Goal: Transaction & Acquisition: Book appointment/travel/reservation

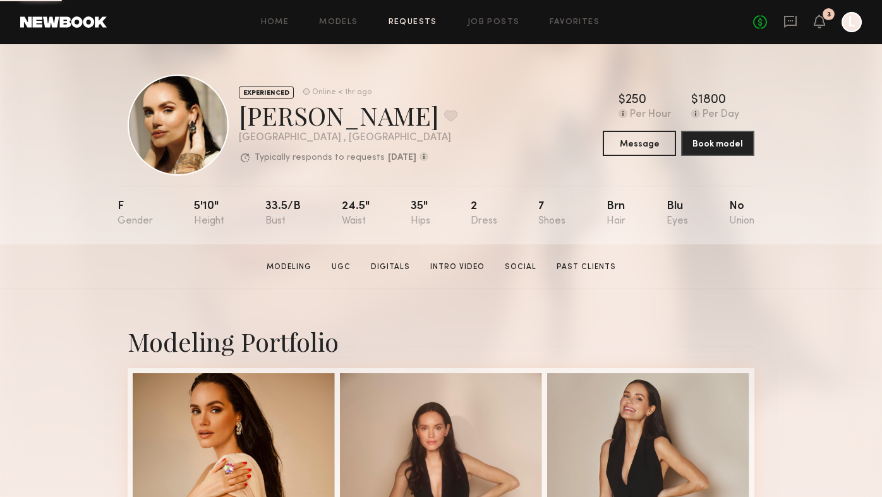
click at [407, 20] on link "Requests" at bounding box center [413, 22] width 49 height 8
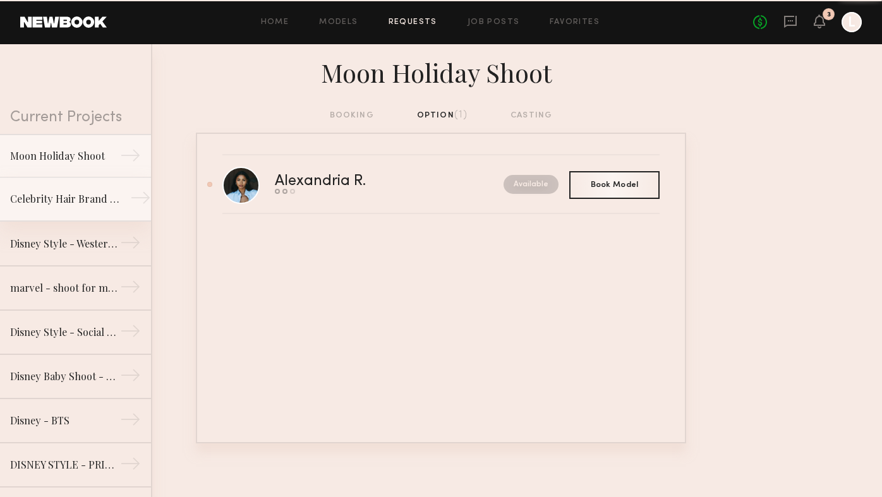
click at [104, 197] on div "Celebrity Hair Brand - Salon Shoot" at bounding box center [65, 199] width 110 height 15
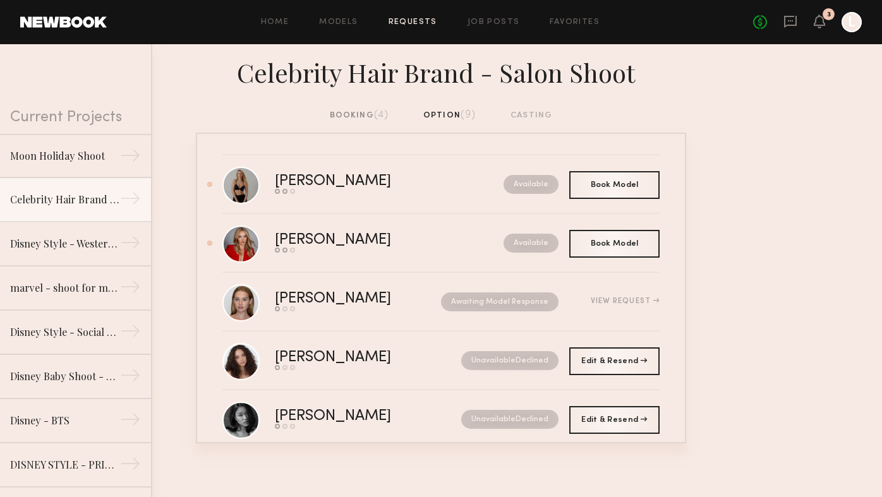
click at [355, 114] on div "booking (4)" at bounding box center [359, 116] width 59 height 14
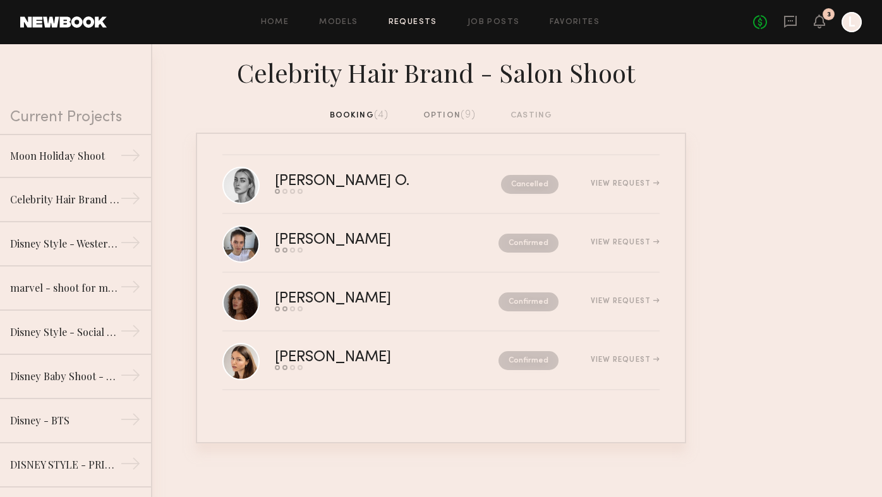
click at [425, 109] on div "option (9)" at bounding box center [449, 116] width 53 height 14
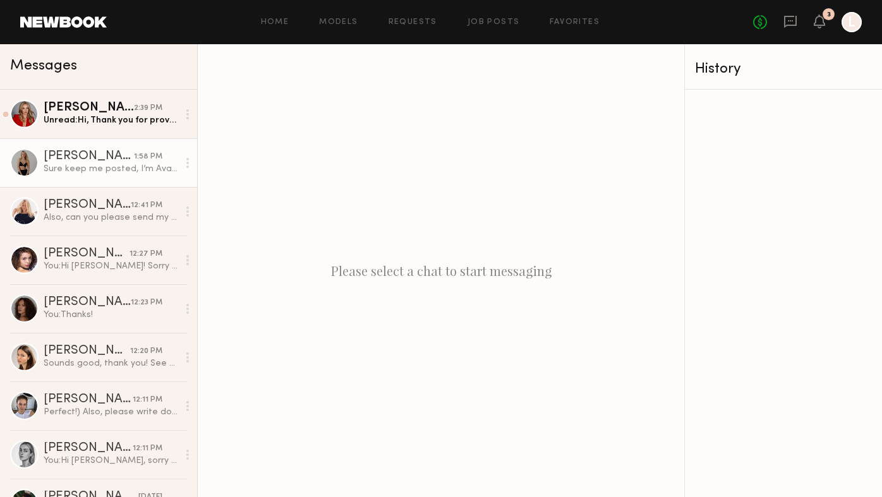
click at [107, 109] on div "[PERSON_NAME]" at bounding box center [89, 108] width 90 height 13
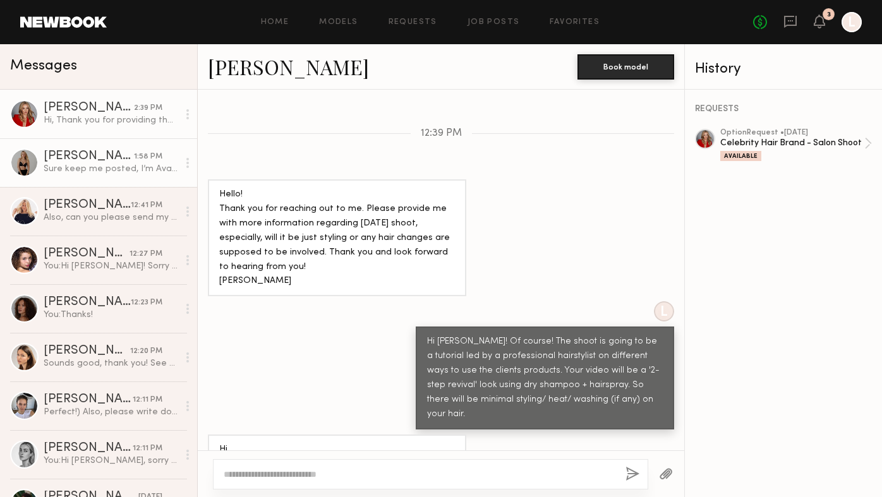
click at [145, 163] on div "Sure keep me posted, I’m Available" at bounding box center [111, 169] width 135 height 12
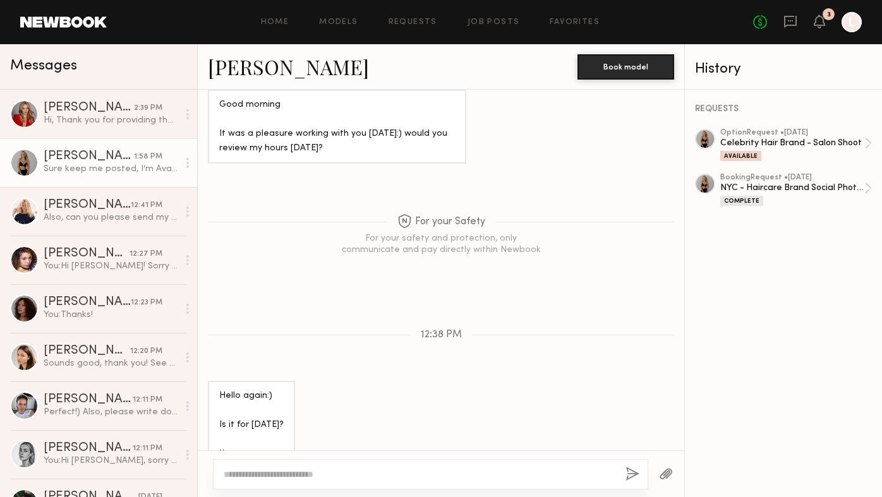
scroll to position [882, 0]
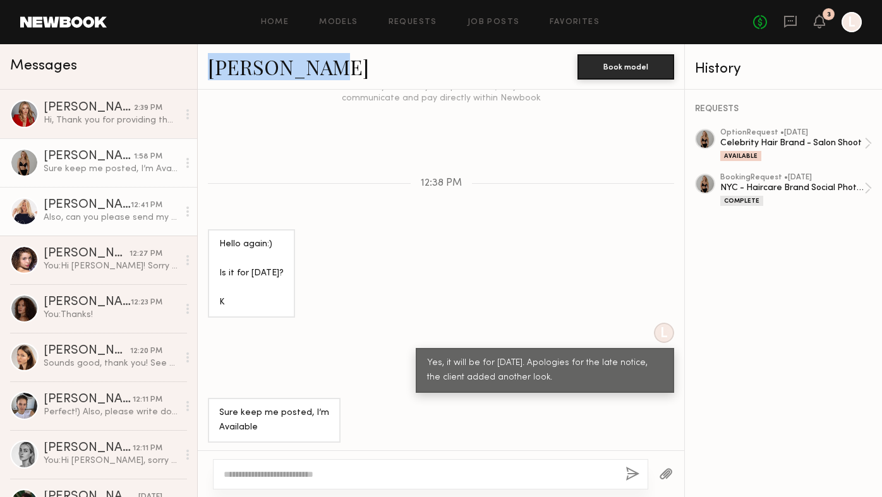
click at [112, 207] on div "Caroline B." at bounding box center [87, 205] width 87 height 13
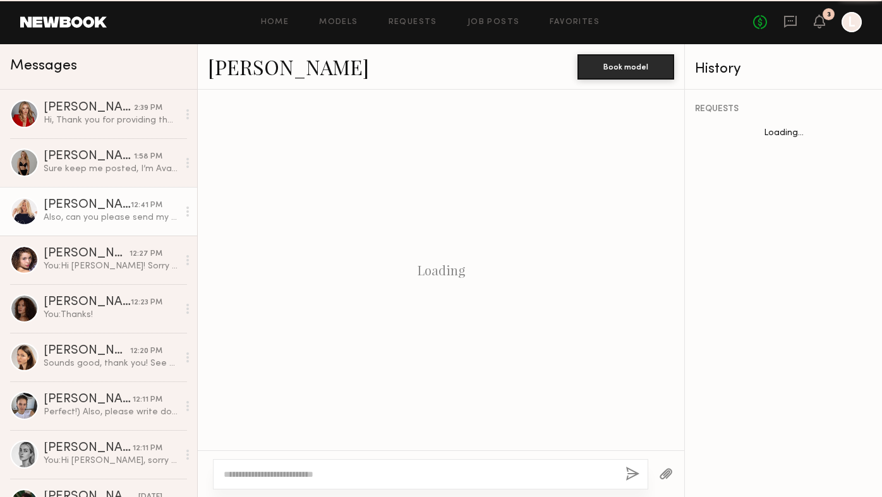
scroll to position [786, 0]
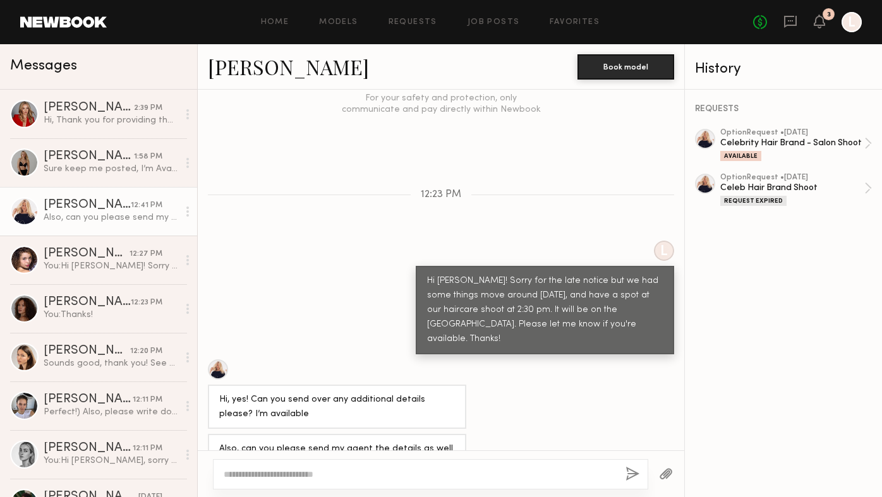
click at [63, 15] on header "Home Models Requests Job Posts Favorites Sign Out No fees up to $5,000 3 L" at bounding box center [441, 22] width 882 height 44
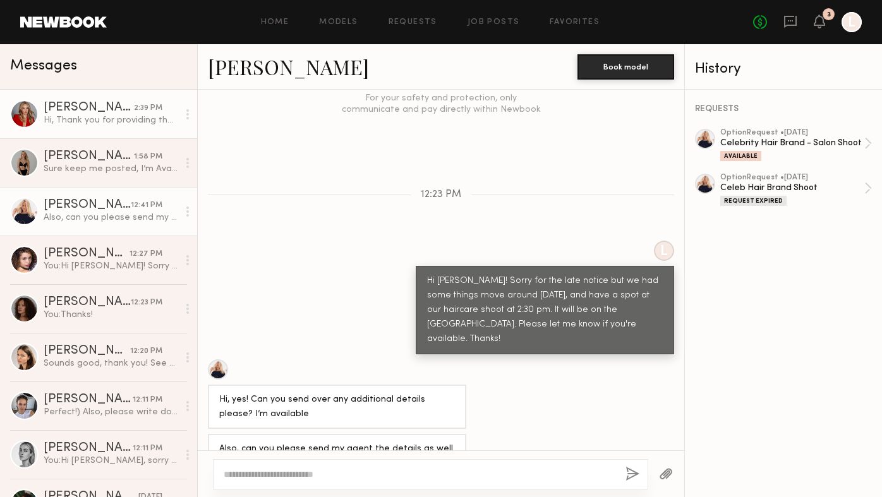
click at [18, 115] on div at bounding box center [24, 114] width 28 height 28
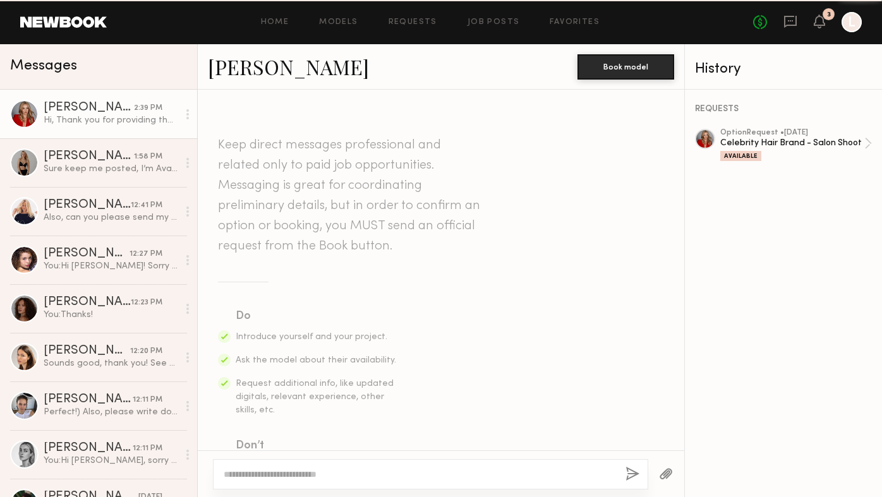
scroll to position [908, 0]
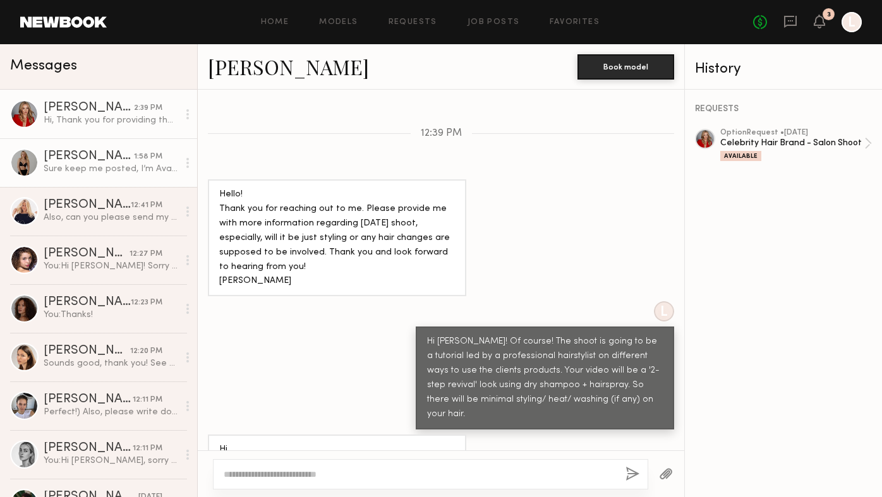
click at [23, 142] on link "Karolina N. 1:58 PM Sure keep me posted, I’m Available" at bounding box center [98, 162] width 197 height 49
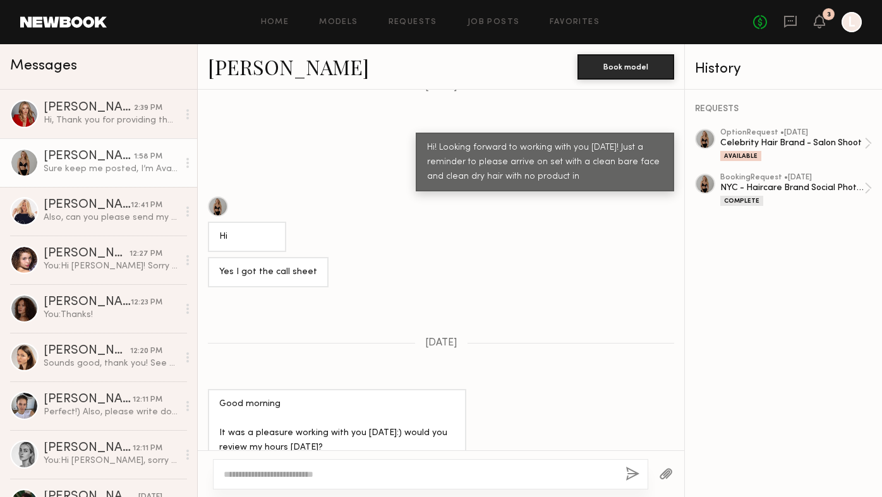
scroll to position [410, 0]
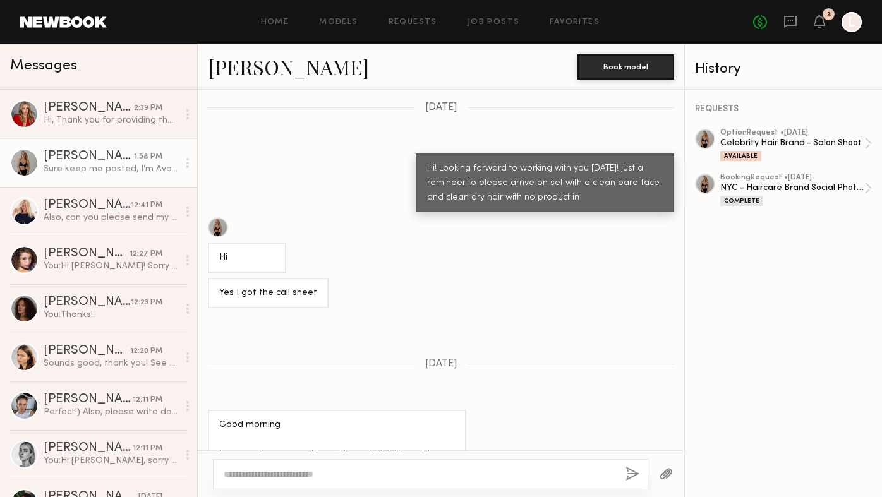
click at [222, 226] on div at bounding box center [218, 227] width 20 height 20
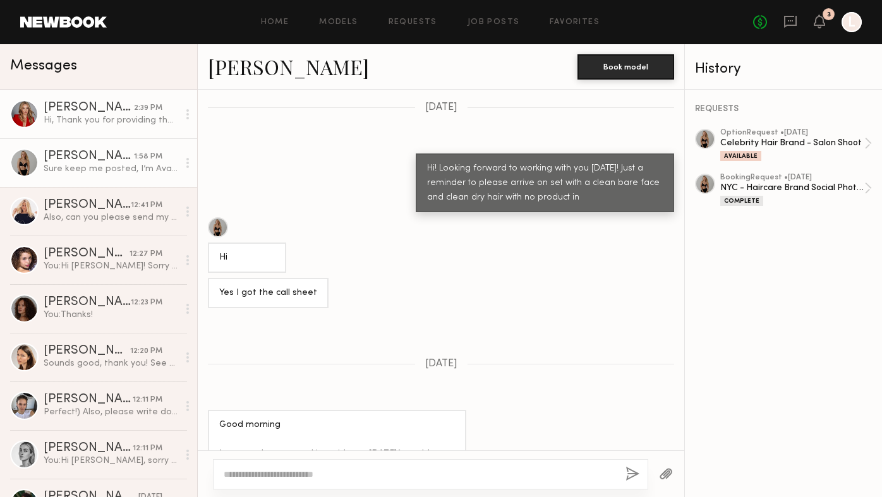
click at [34, 113] on div at bounding box center [24, 114] width 28 height 28
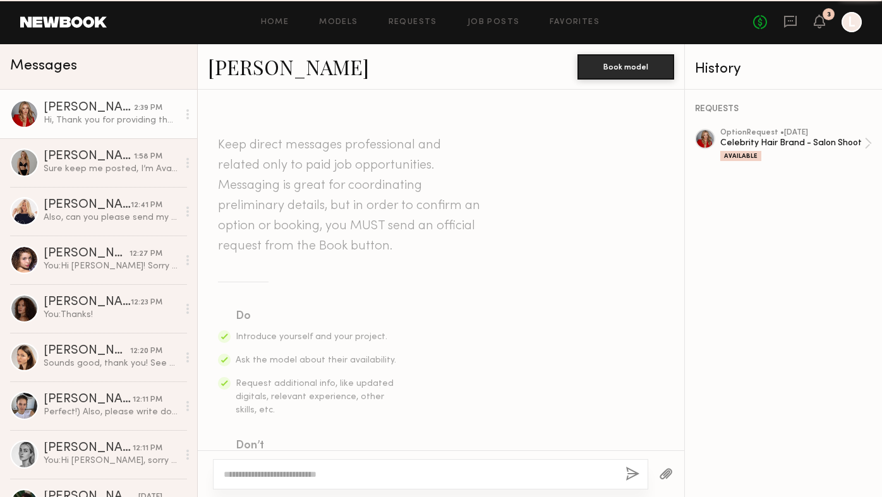
scroll to position [908, 0]
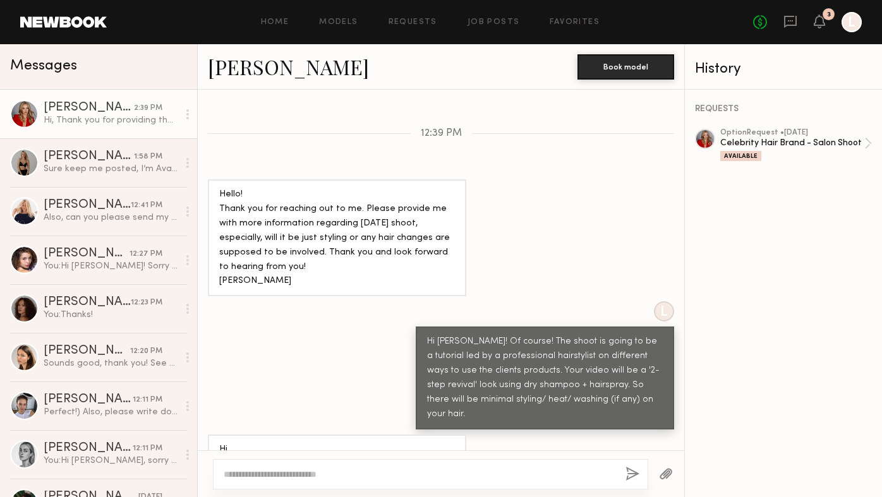
click at [235, 68] on link "Anastasia V." at bounding box center [288, 66] width 161 height 27
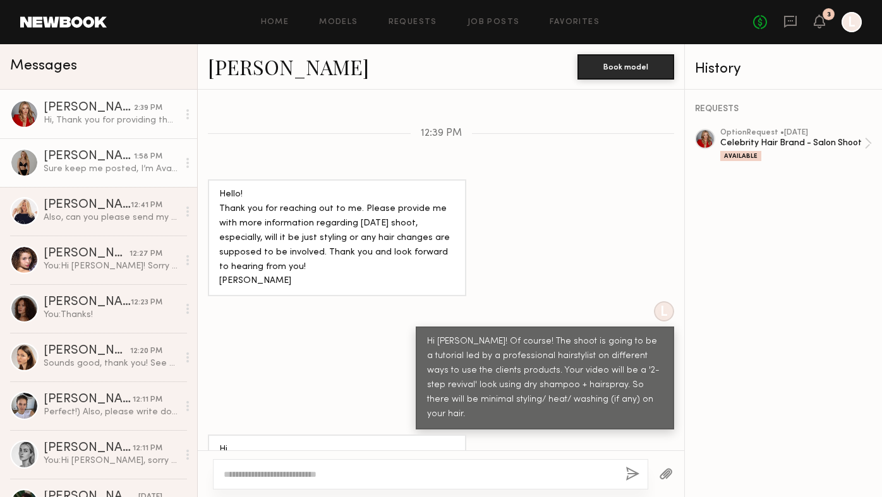
click at [113, 160] on div "Karolina N." at bounding box center [89, 156] width 90 height 13
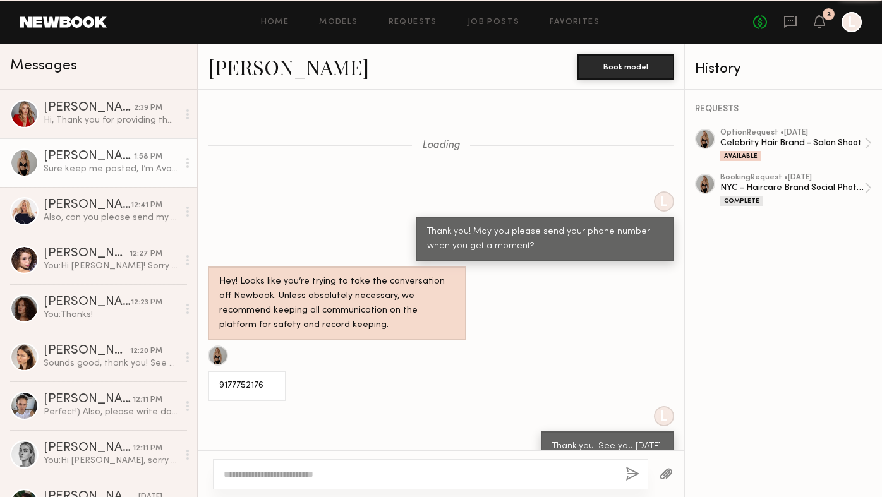
scroll to position [882, 0]
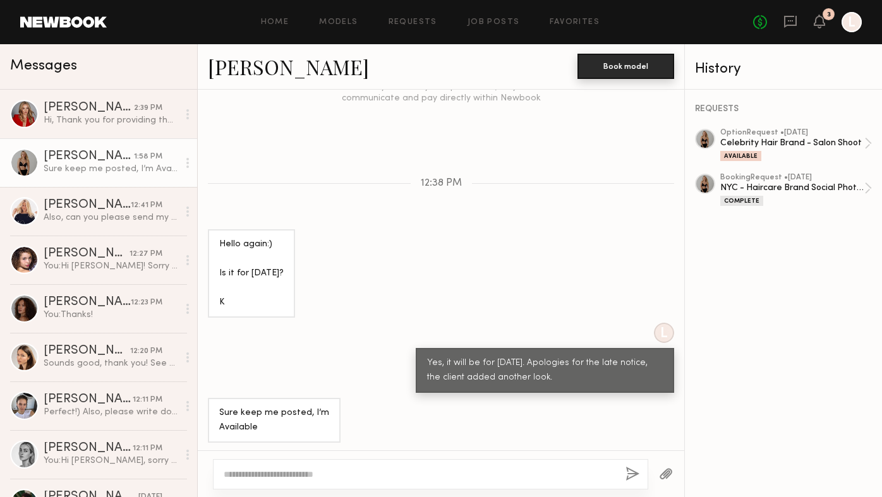
click at [643, 66] on button "Book model" at bounding box center [626, 66] width 97 height 25
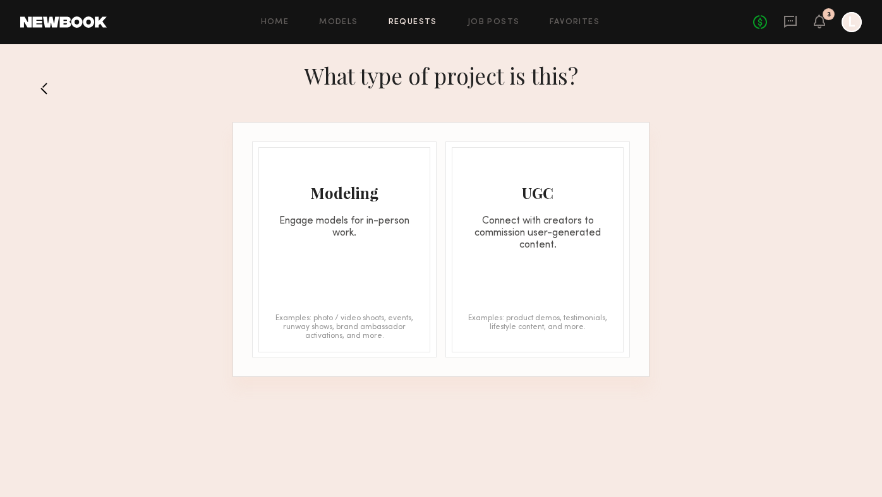
click at [492, 32] on header "Home Models Requests Job Posts Favorites Sign Out No fees up to $5,000 3 L" at bounding box center [441, 22] width 882 height 44
click at [487, 21] on link "Job Posts" at bounding box center [494, 22] width 52 height 8
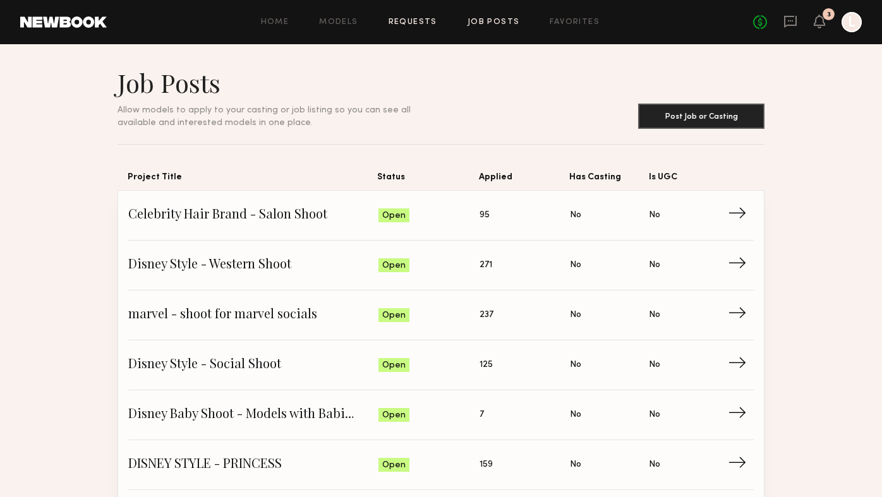
click at [405, 21] on link "Requests" at bounding box center [413, 22] width 49 height 8
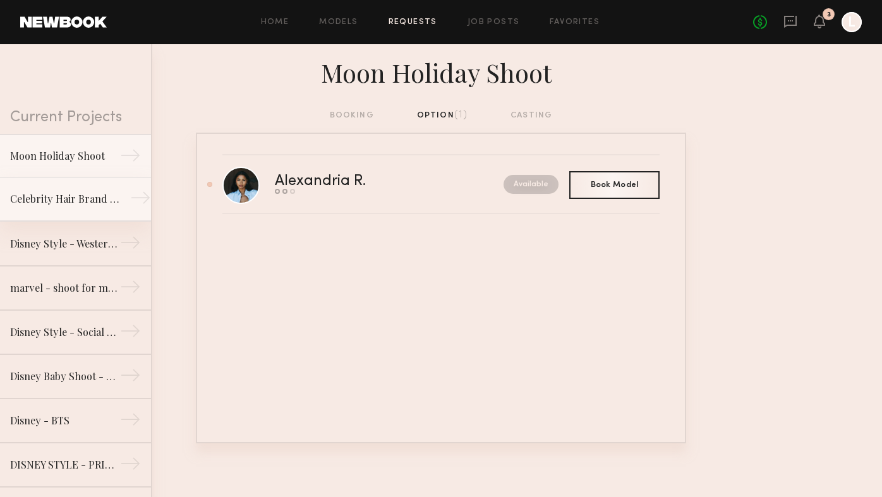
click at [109, 188] on link "Celebrity Hair Brand - Salon Shoot →" at bounding box center [75, 200] width 151 height 44
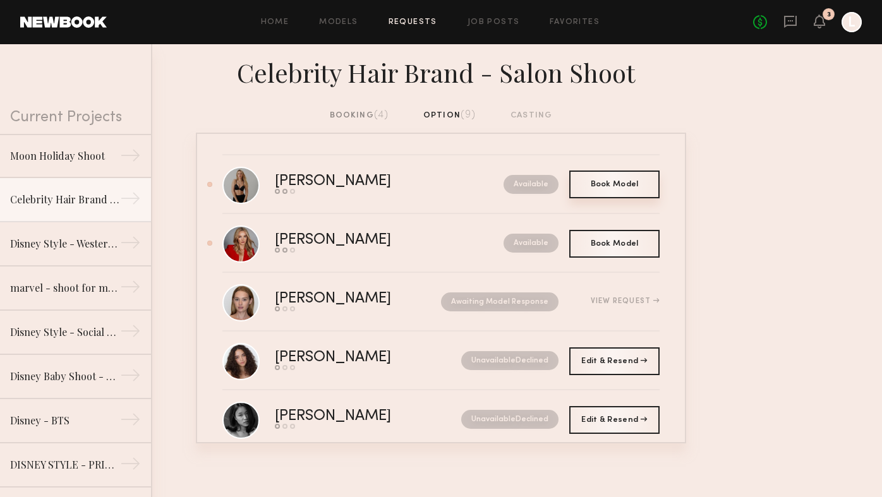
click at [625, 185] on span "Book Model" at bounding box center [615, 185] width 48 height 8
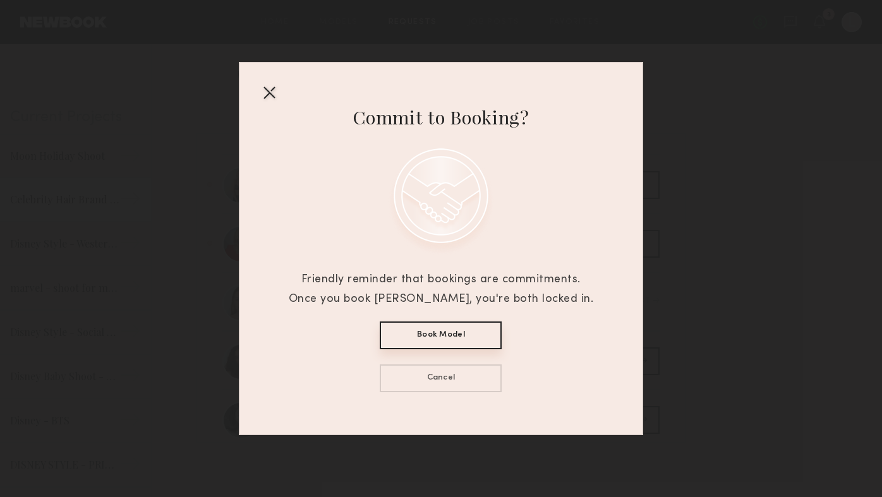
click at [406, 338] on button "Book Model" at bounding box center [441, 336] width 122 height 28
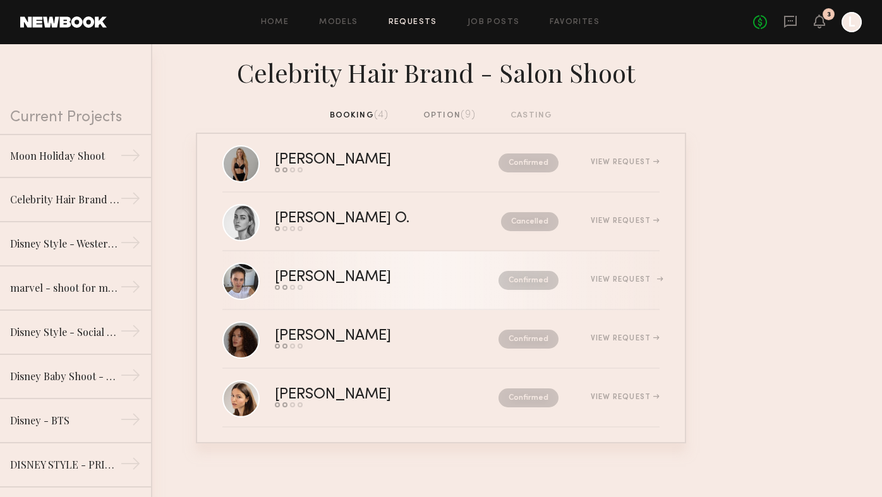
scroll to position [27, 0]
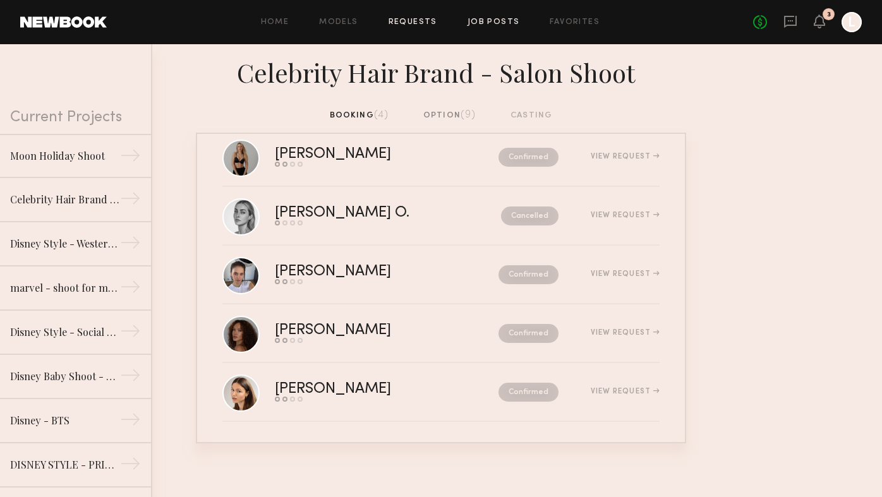
click at [492, 25] on link "Job Posts" at bounding box center [494, 22] width 52 height 8
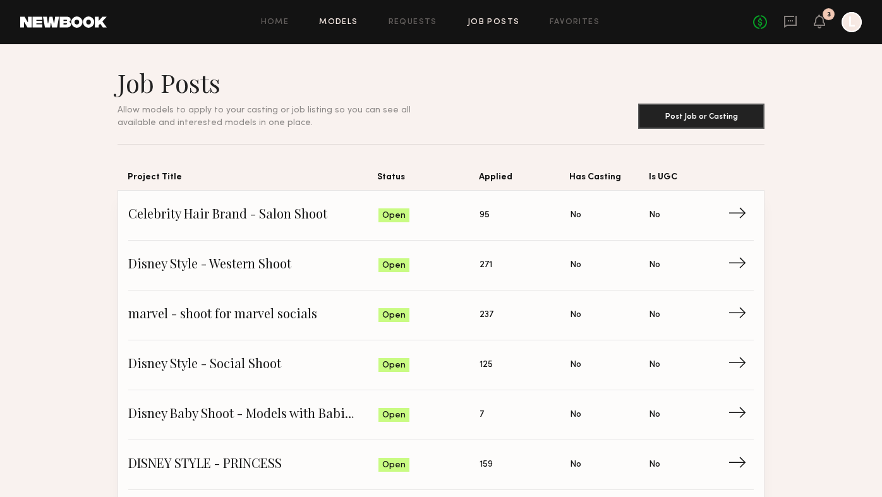
click at [351, 21] on link "Models" at bounding box center [338, 22] width 39 height 8
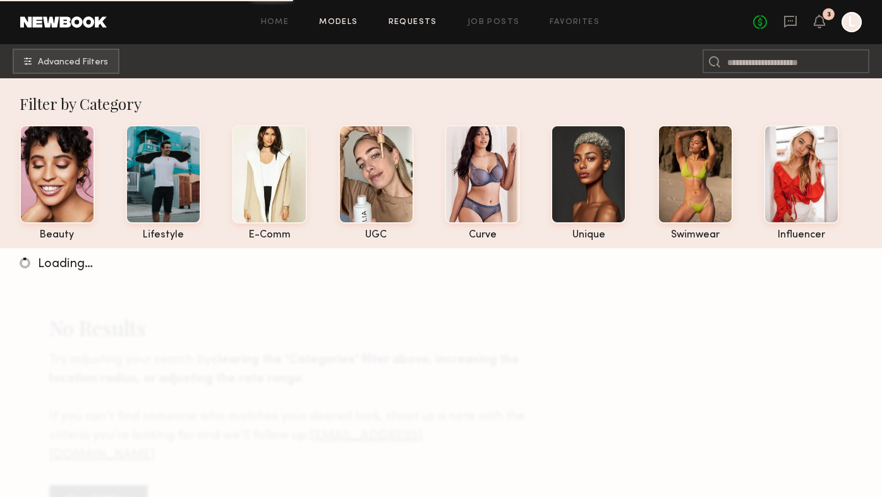
click at [408, 22] on link "Requests" at bounding box center [413, 22] width 49 height 8
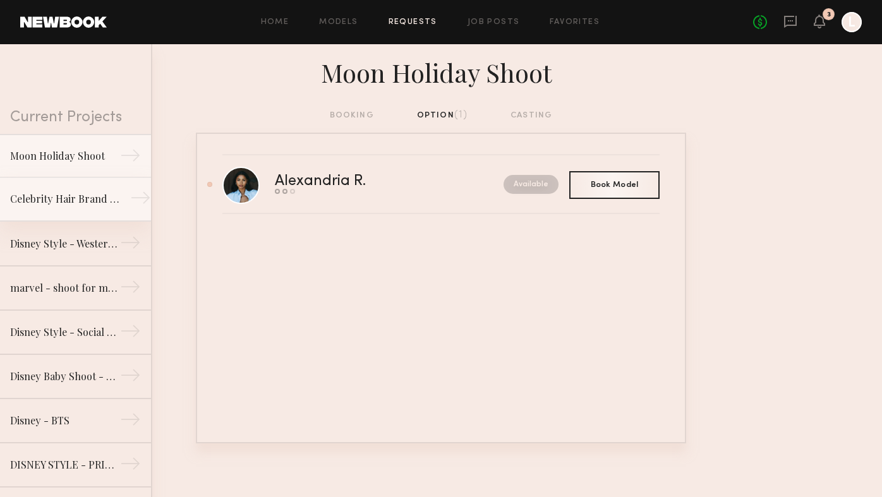
click at [56, 198] on div "Celebrity Hair Brand - Salon Shoot" at bounding box center [65, 199] width 110 height 15
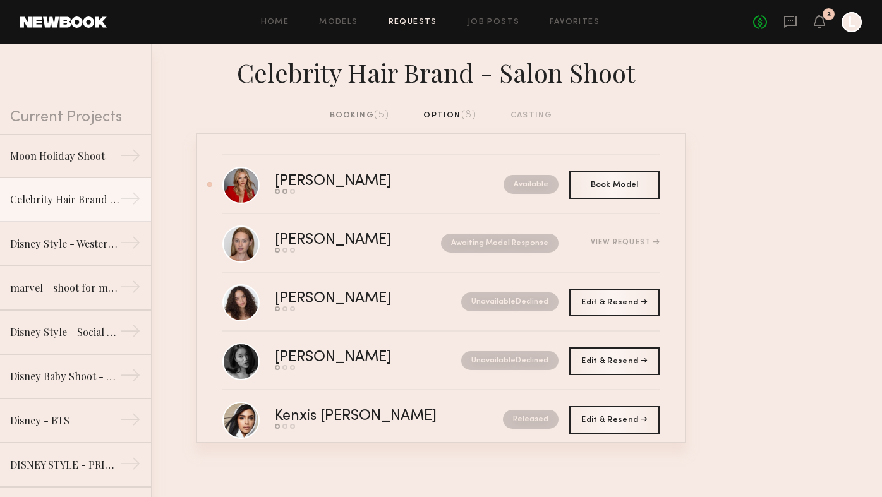
click at [367, 121] on div "booking (5)" at bounding box center [360, 116] width 60 height 14
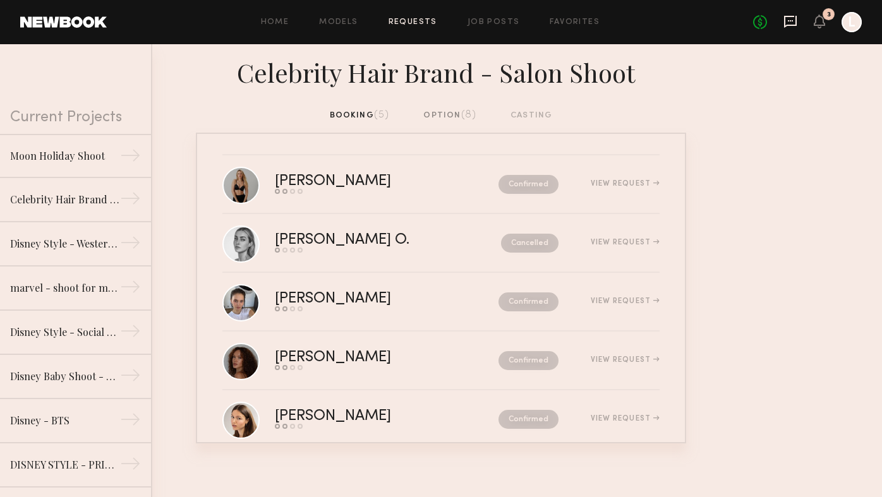
click at [793, 21] on icon at bounding box center [791, 22] width 14 height 14
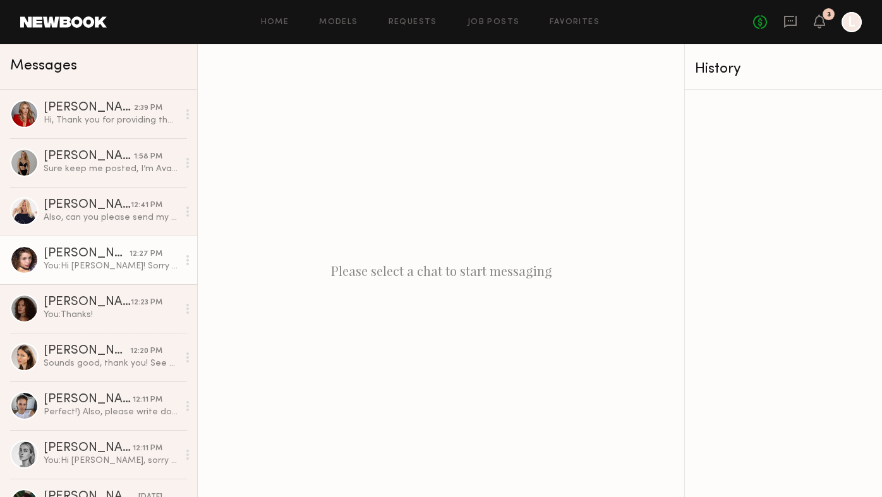
click at [95, 274] on link "Maryna B. 12:27 PM You: Hi Maryna! Sorry about that. Will get it resent to you …" at bounding box center [98, 260] width 197 height 49
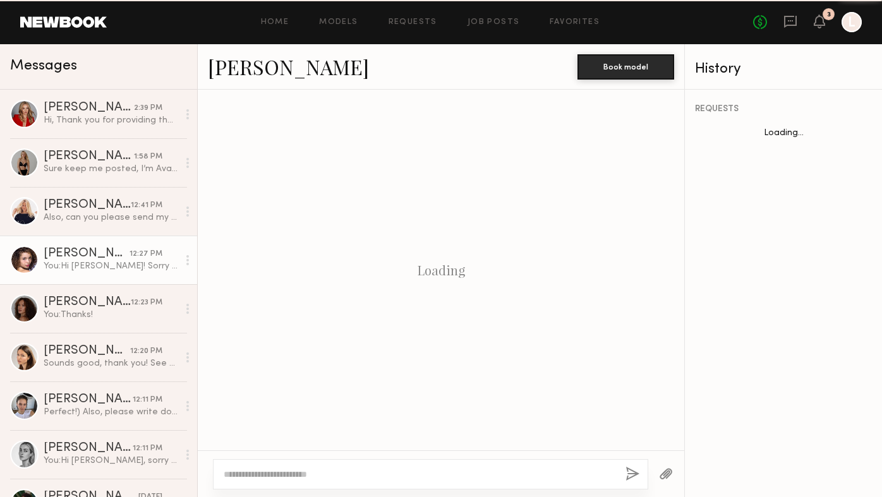
scroll to position [1862, 0]
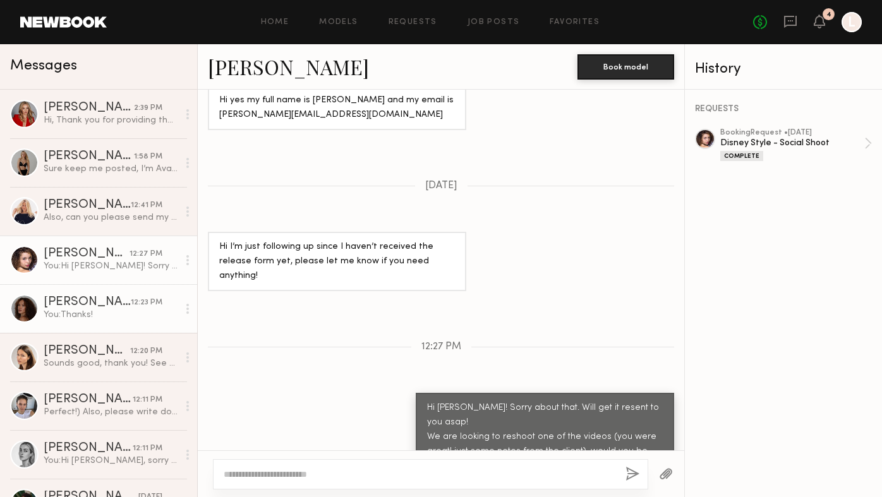
click at [103, 304] on div "Cleopatra K." at bounding box center [87, 302] width 87 height 13
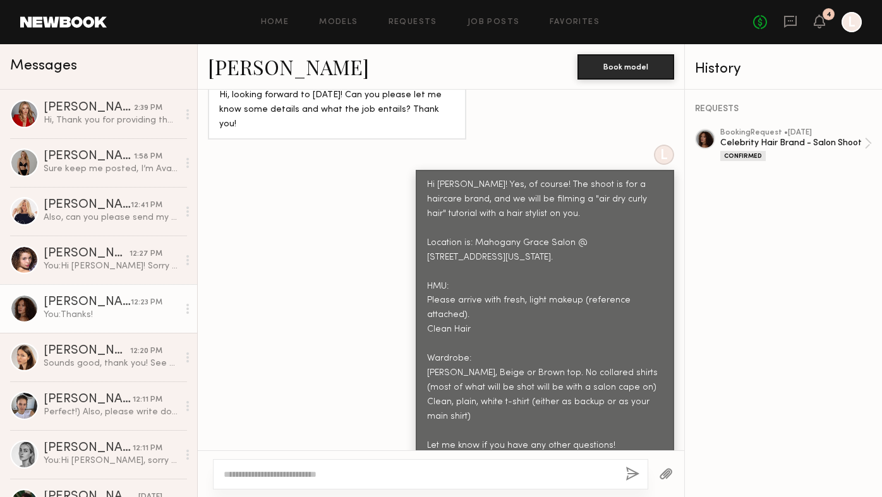
scroll to position [661, 0]
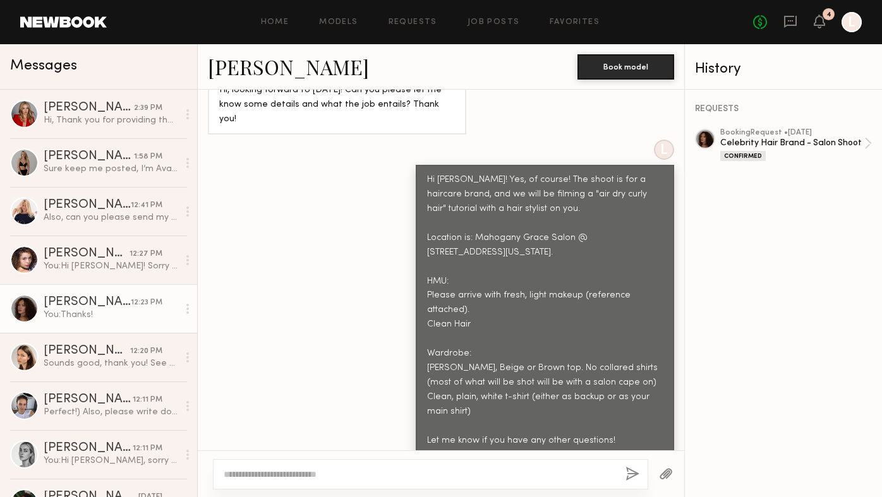
drag, startPoint x: 619, startPoint y: 417, endPoint x: 420, endPoint y: 198, distance: 294.9
click at [420, 198] on div "Hi Cleopatra! Yes, of course! The shoot is for a haircare brand, and we will be…" at bounding box center [545, 310] width 259 height 291
copy div "Location is: Mahogany Grace Salon @ 764 Madison Ave #3r, New York, NY 10065. HM…"
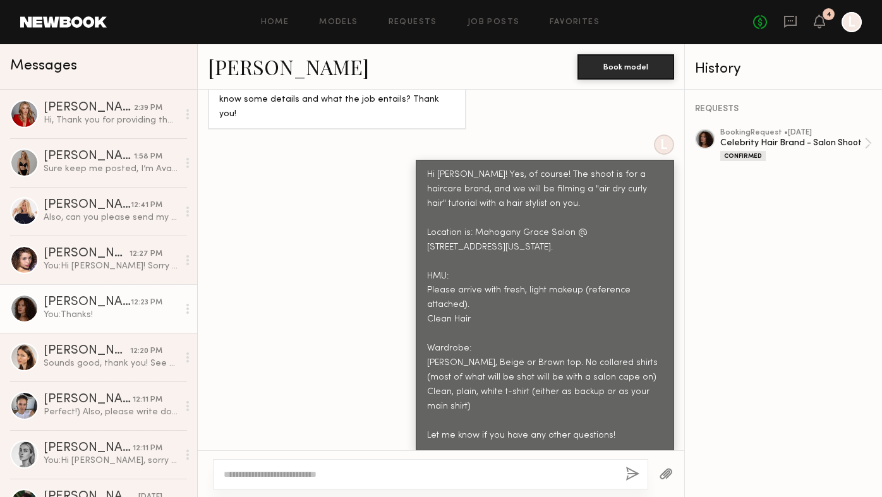
scroll to position [669, 0]
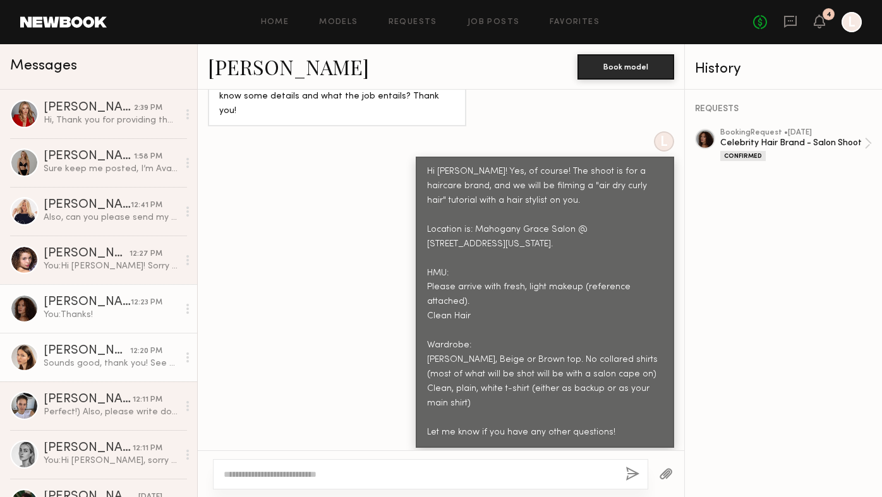
click at [144, 363] on div "Sounds good, thank you! See you tomorrow." at bounding box center [111, 364] width 135 height 12
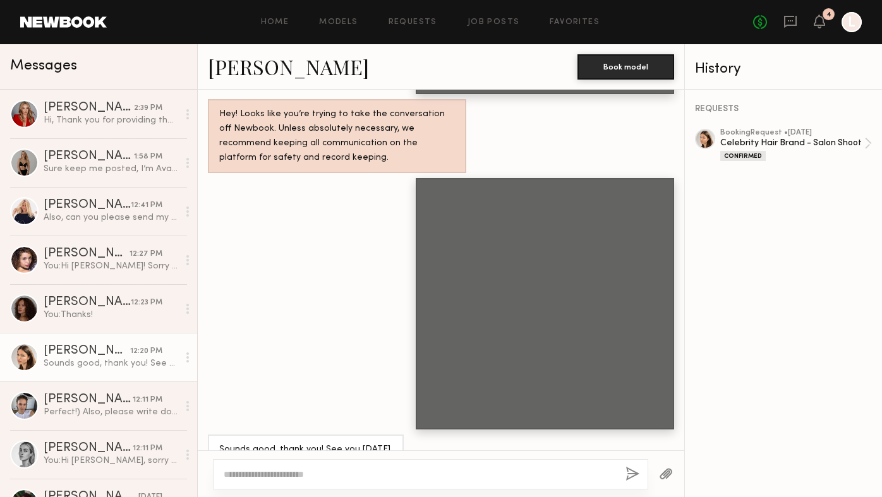
scroll to position [1231, 0]
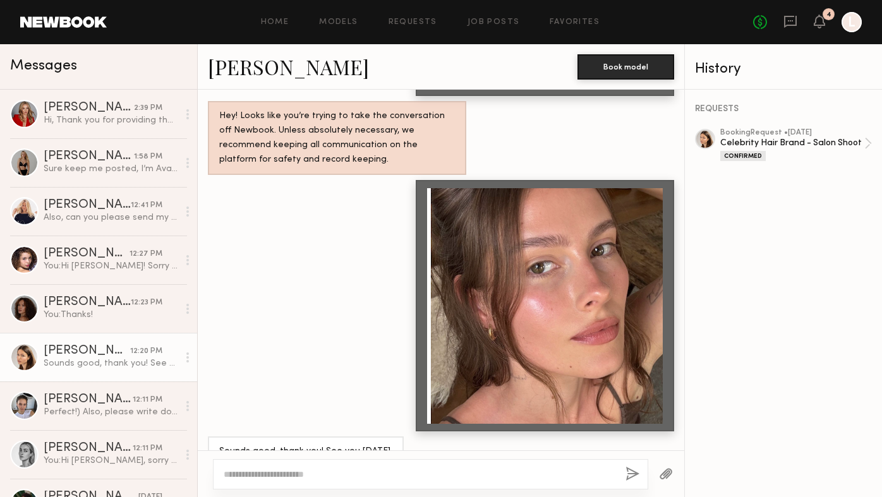
click at [563, 344] on div at bounding box center [545, 306] width 236 height 236
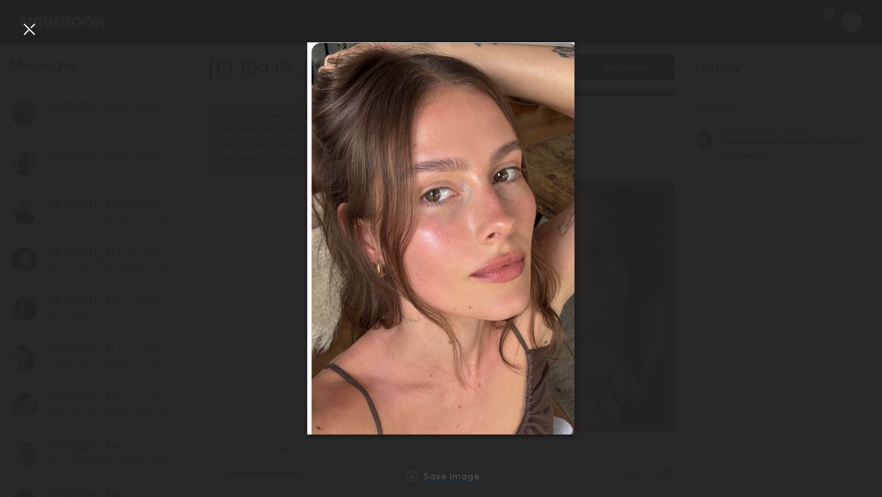
click at [435, 477] on div "Save Image" at bounding box center [451, 477] width 57 height 9
click at [29, 35] on div at bounding box center [29, 29] width 20 height 20
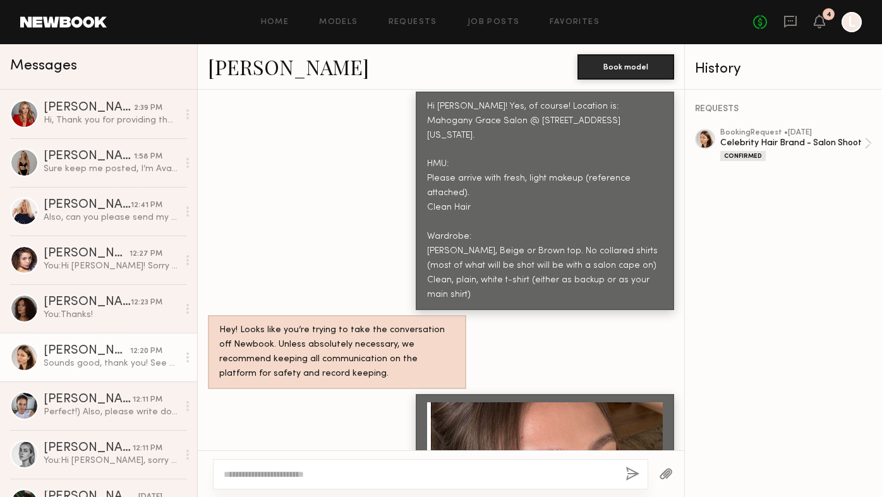
scroll to position [875, 0]
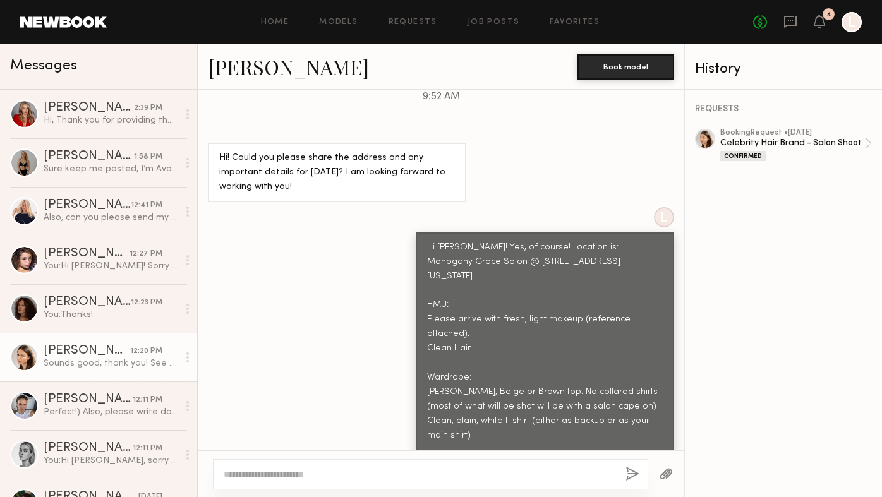
copy div "Location is: Mahogany Grace Salon @ 764 Madison Ave #3r, New York, NY 10065. HM…"
drag, startPoint x: 468, startPoint y: 410, endPoint x: 525, endPoint y: 220, distance: 197.8
click at [525, 241] on div "Hi Diana! Yes, of course! Location is: Mahogany Grace Salon @ 764 Madison Ave #…" at bounding box center [545, 342] width 236 height 203
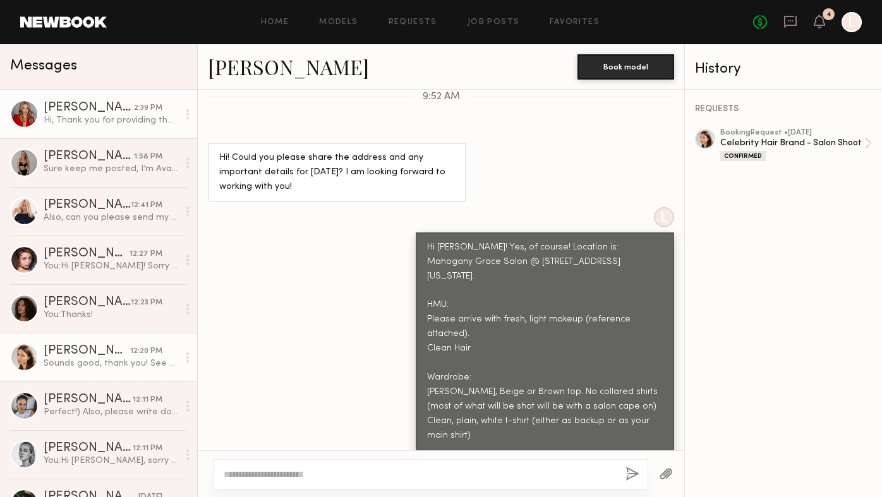
click at [114, 116] on div "Hi, Thank you for providing the details. All sounds good to me!" at bounding box center [111, 120] width 135 height 12
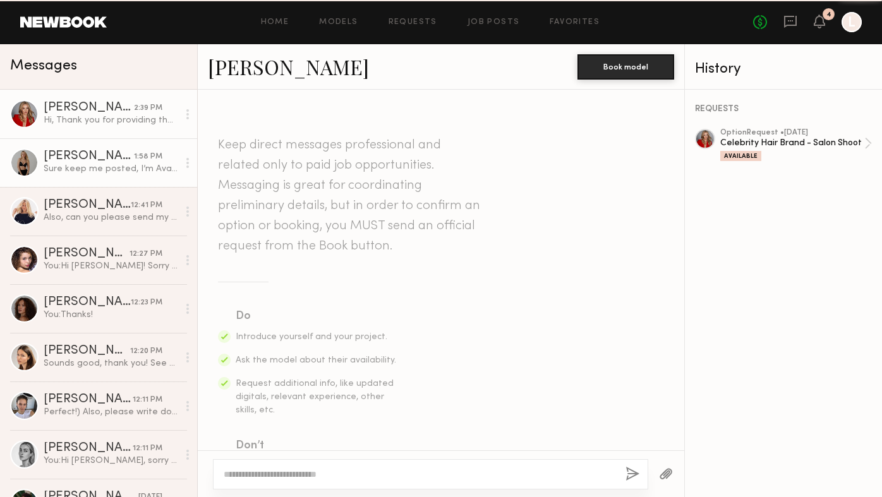
scroll to position [908, 0]
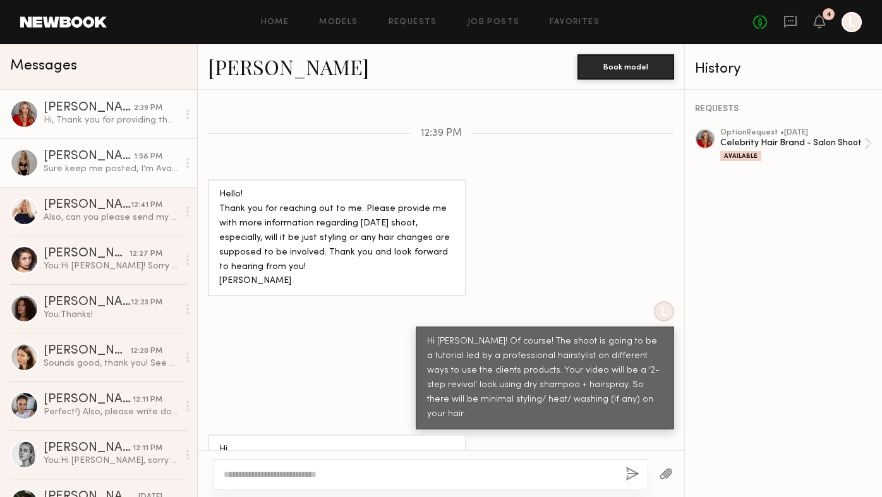
click at [114, 164] on div "Sure keep me posted, I’m Available" at bounding box center [111, 169] width 135 height 12
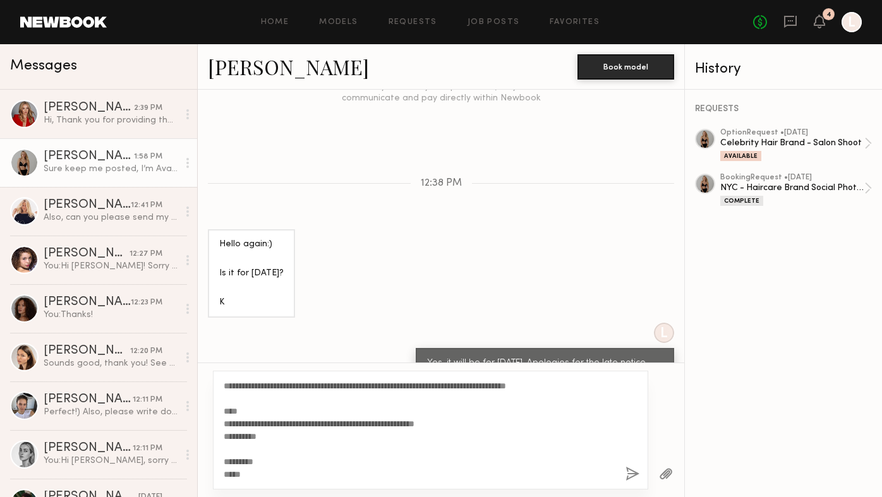
click at [272, 386] on textarea "**********" at bounding box center [420, 430] width 392 height 101
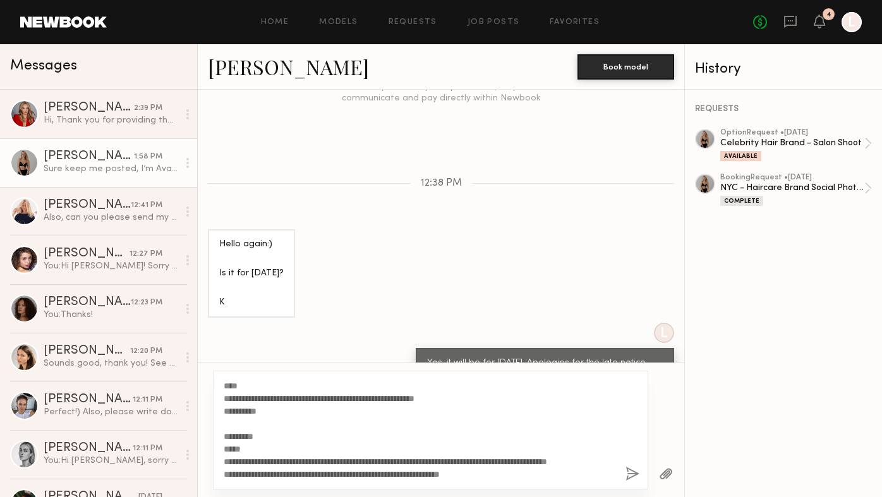
scroll to position [63, 0]
type textarea "**********"
click at [635, 474] on button "button" at bounding box center [633, 475] width 14 height 16
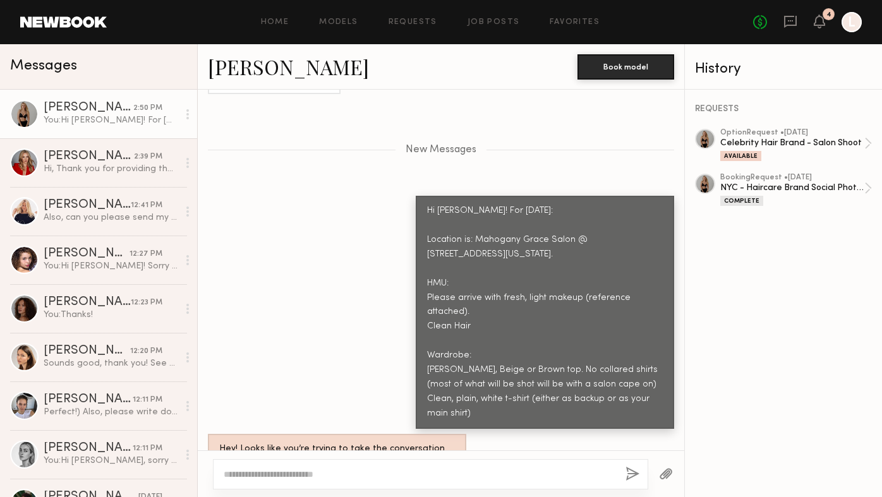
scroll to position [1336, 0]
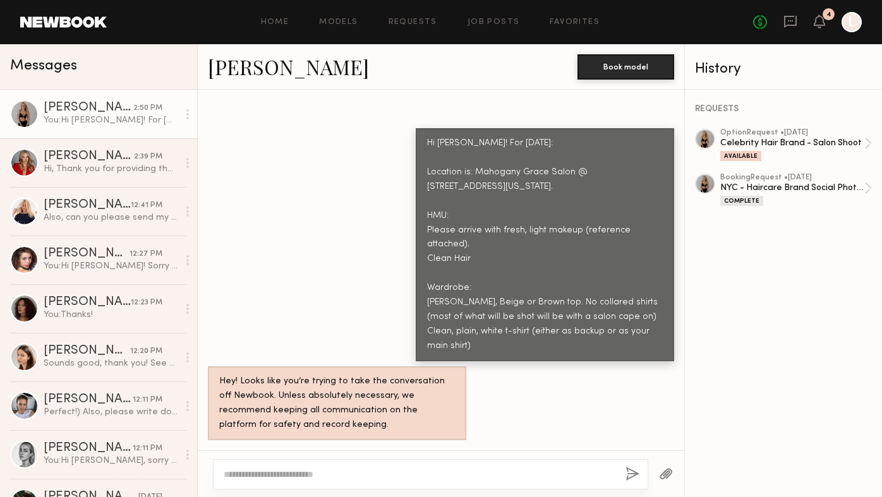
click at [666, 472] on button "button" at bounding box center [666, 475] width 14 height 16
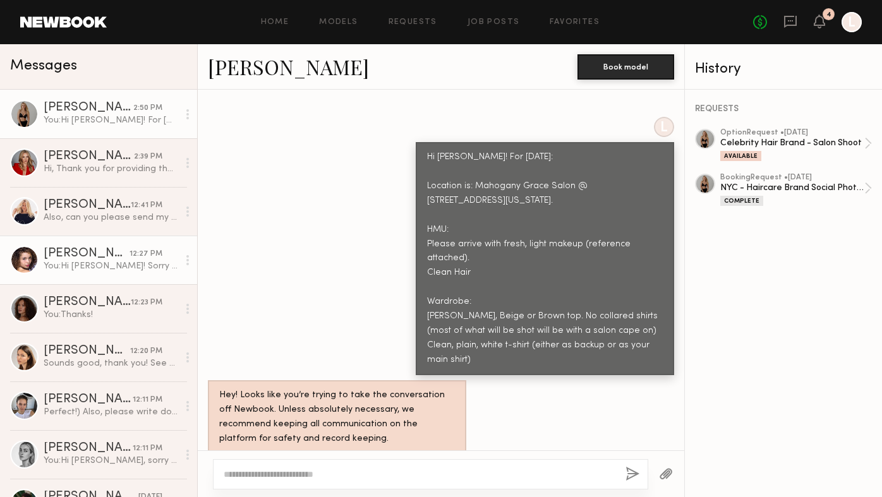
scroll to position [1618, 0]
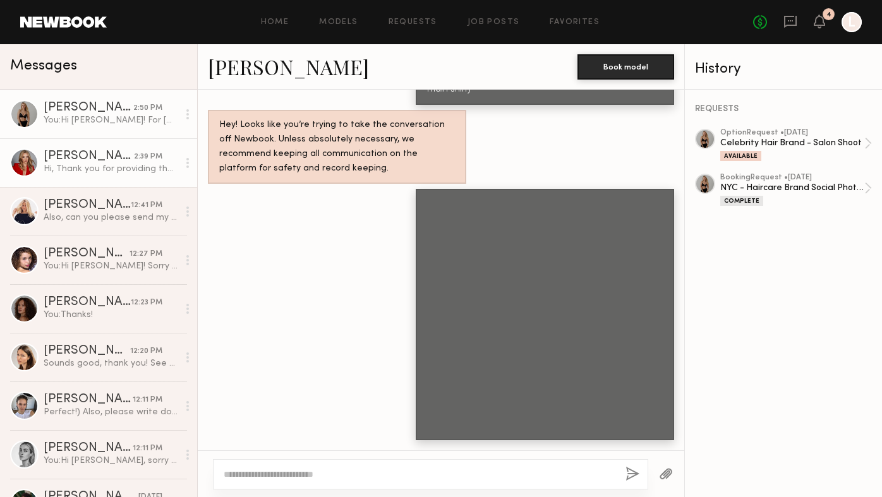
click at [83, 172] on div "Hi, Thank you for providing the details. All sounds good to me!" at bounding box center [111, 169] width 135 height 12
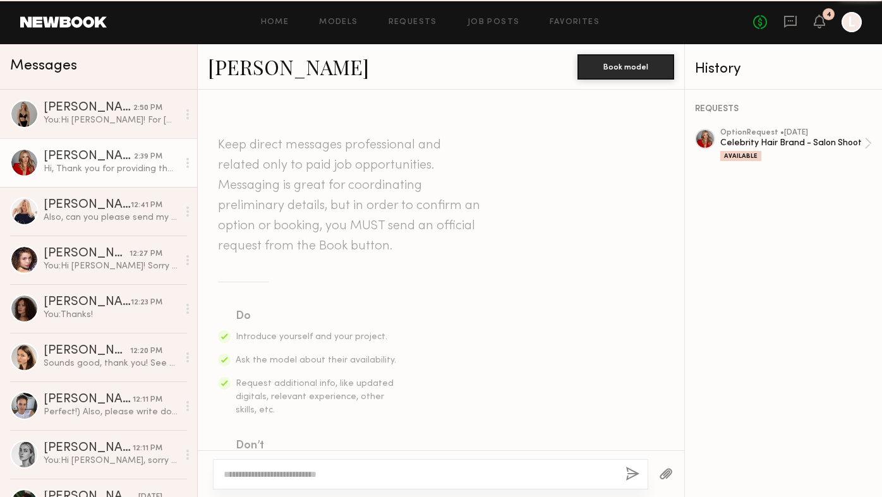
scroll to position [908, 0]
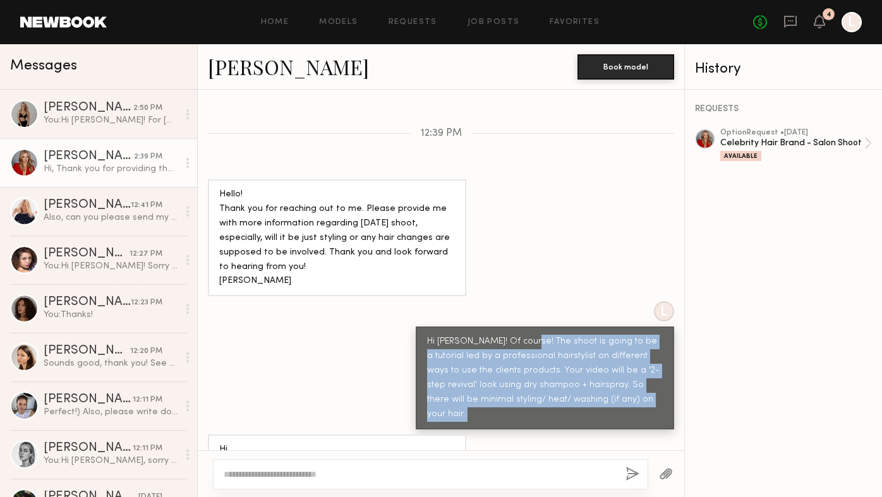
copy div "The shoot is going to be a tutorial led by a professional hairstylist on differ…"
drag, startPoint x: 526, startPoint y: 316, endPoint x: 619, endPoint y: 399, distance: 124.5
click at [619, 399] on div "Keep direct messages professional and related only to paid job opportunities. M…" at bounding box center [441, 270] width 487 height 361
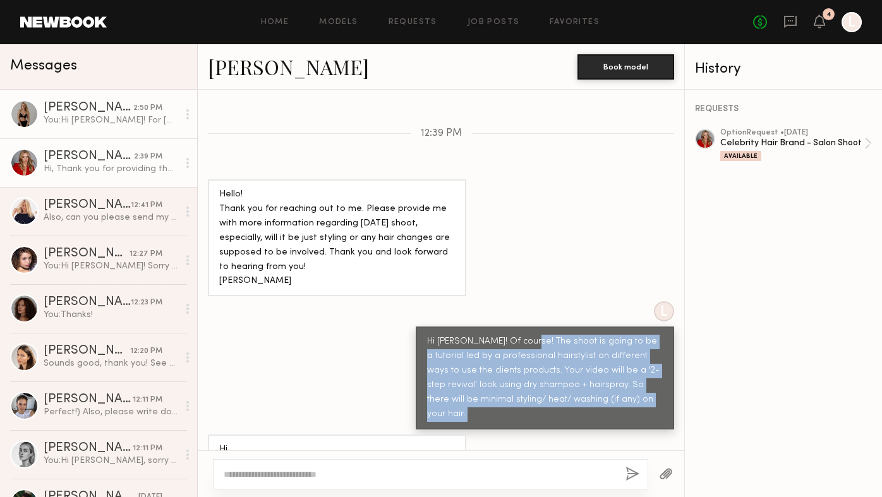
click at [82, 123] on div "You: Hi Karolina! For tomorrow: Location is: Mahogany Grace Salon @ 764 Madison…" at bounding box center [111, 120] width 135 height 12
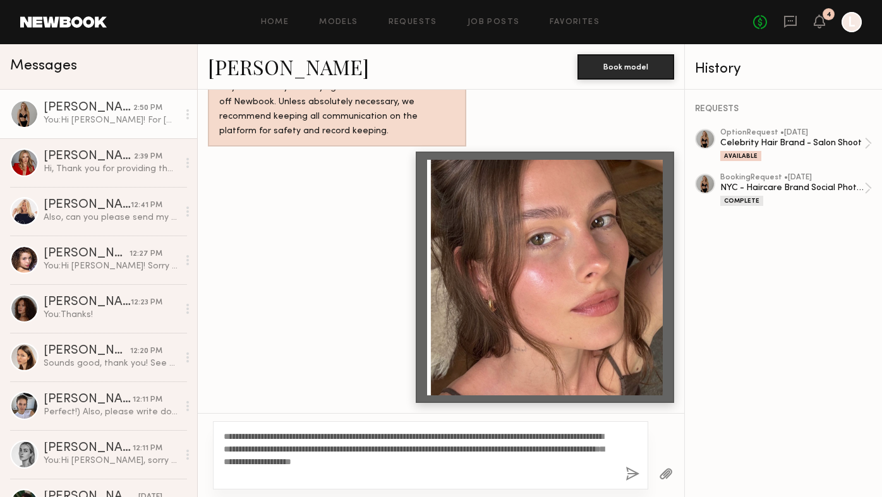
scroll to position [1546, 0]
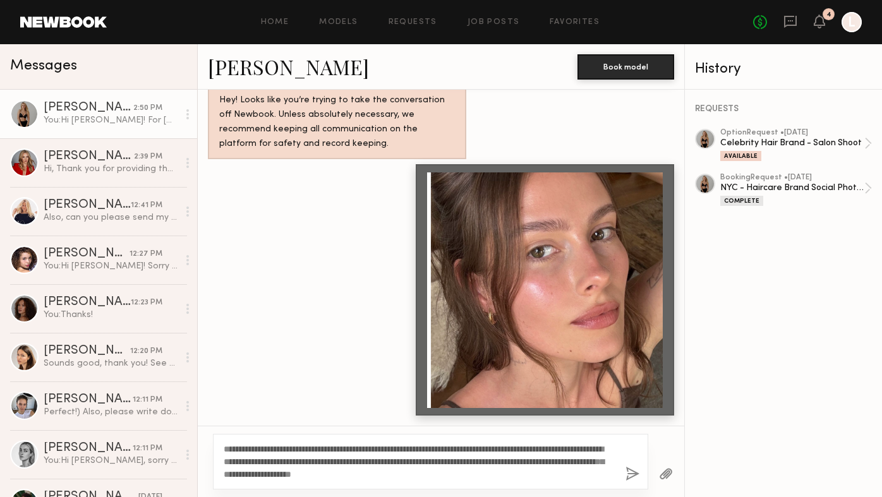
type textarea "**********"
click at [623, 481] on div "**********" at bounding box center [431, 462] width 436 height 56
click at [630, 475] on button "button" at bounding box center [633, 475] width 14 height 16
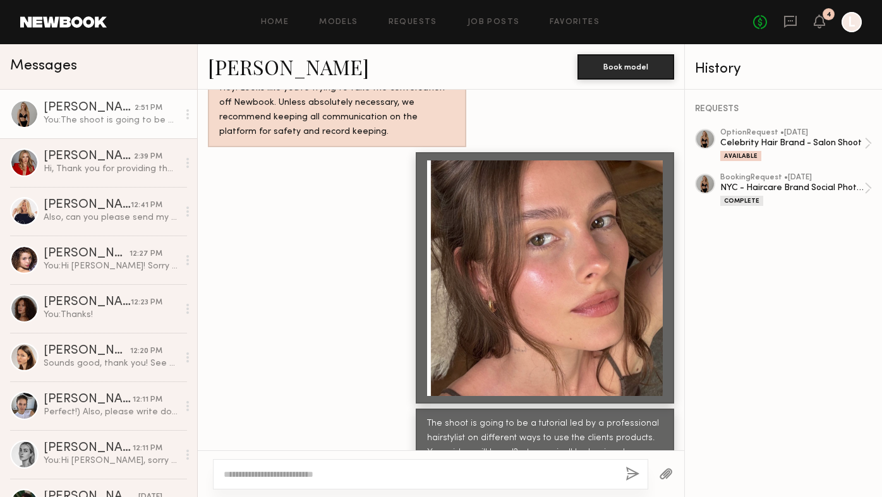
scroll to position [1615, 0]
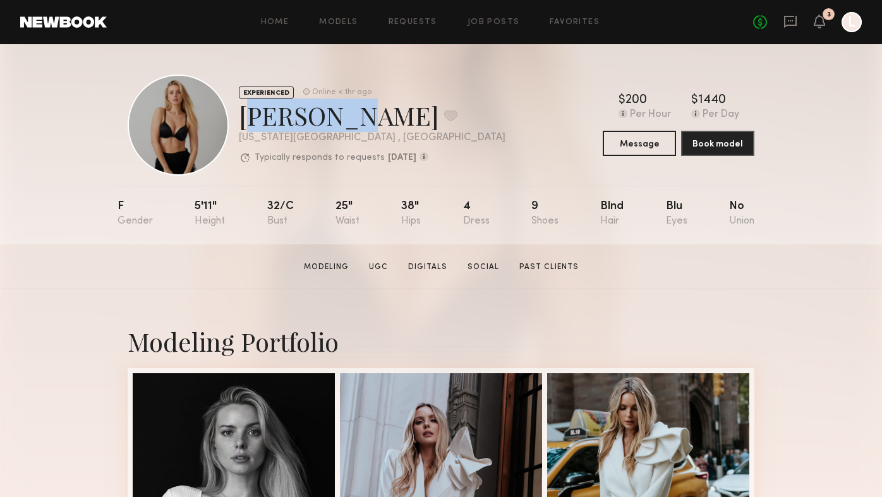
drag, startPoint x: 240, startPoint y: 121, endPoint x: 329, endPoint y: 121, distance: 89.1
click at [329, 121] on div "Karolina N. Favorite" at bounding box center [372, 116] width 267 height 34
copy div "Karolina"
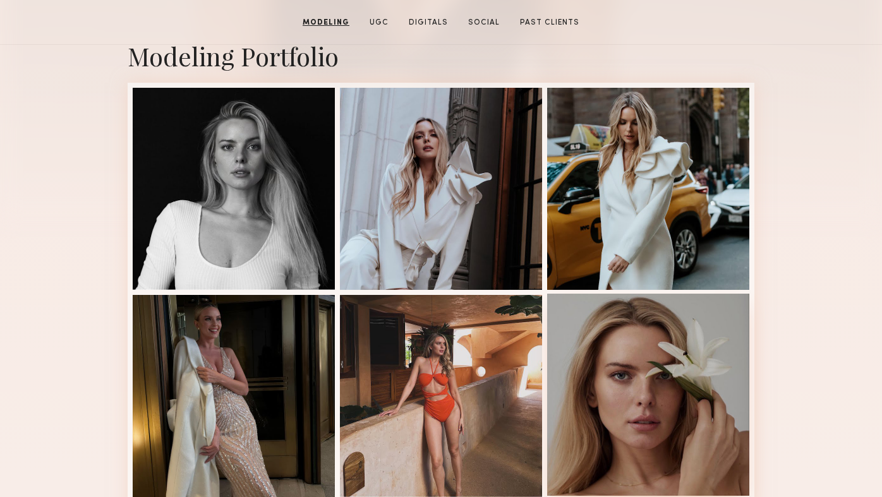
scroll to position [240, 0]
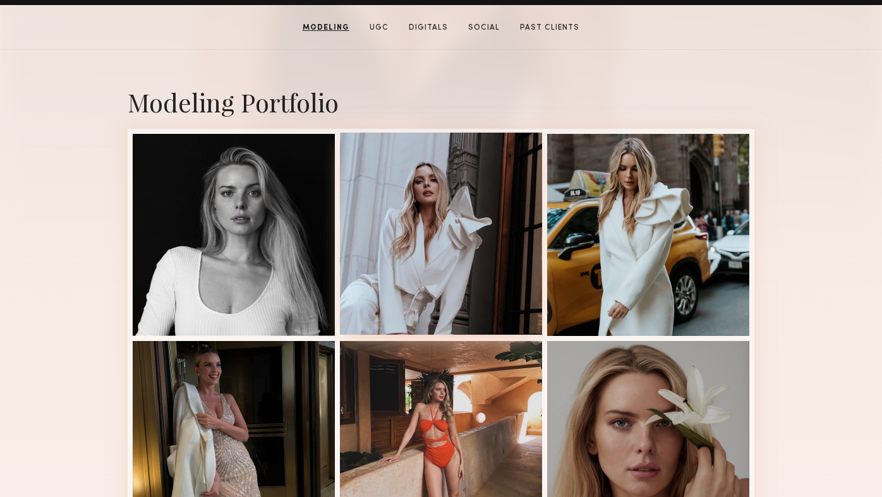
click at [417, 272] on div at bounding box center [441, 234] width 202 height 202
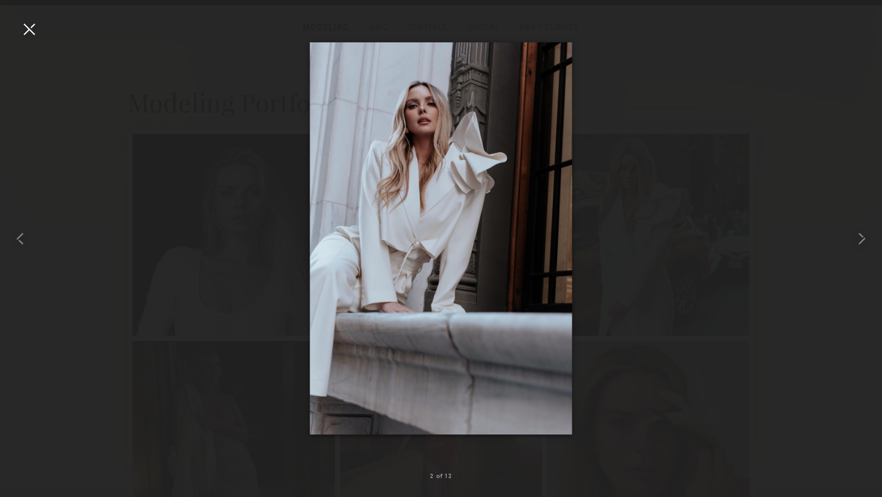
click at [28, 27] on div at bounding box center [29, 29] width 20 height 20
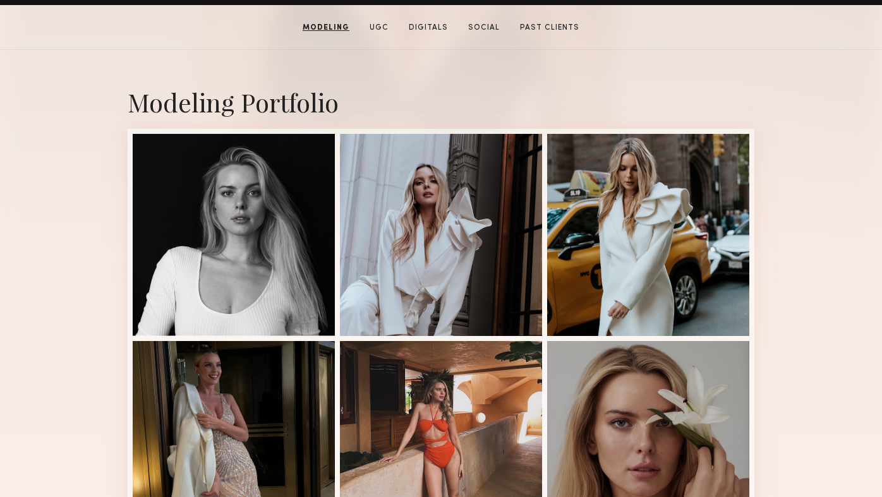
scroll to position [0, 0]
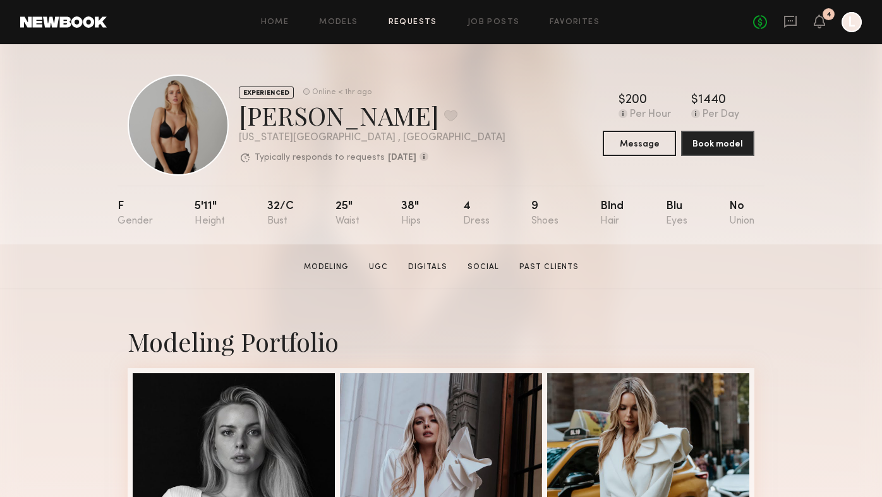
click at [418, 21] on link "Requests" at bounding box center [413, 22] width 49 height 8
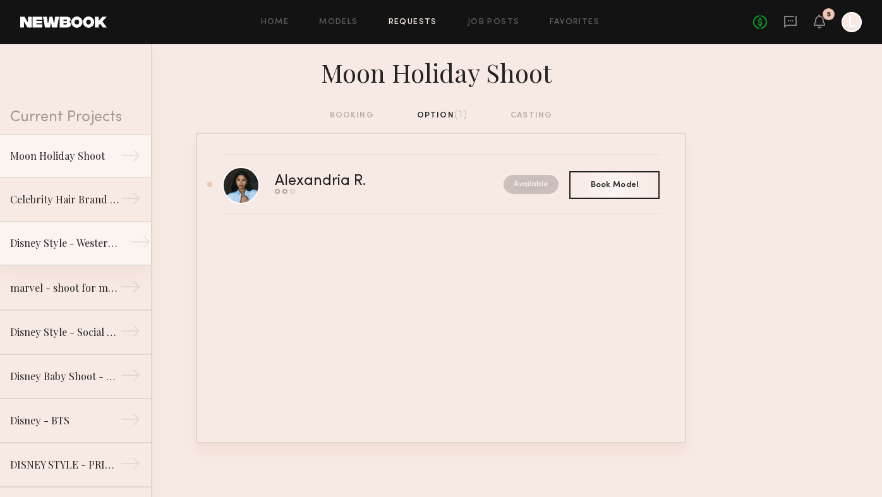
click at [102, 253] on link "Disney Style - Western Shoot →" at bounding box center [75, 244] width 151 height 44
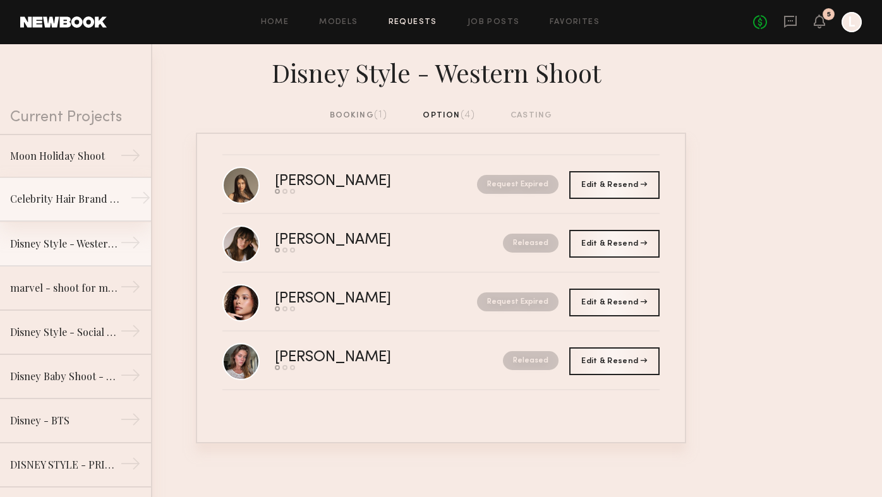
click at [121, 207] on link "Celebrity Hair Brand - Salon Shoot →" at bounding box center [75, 200] width 151 height 44
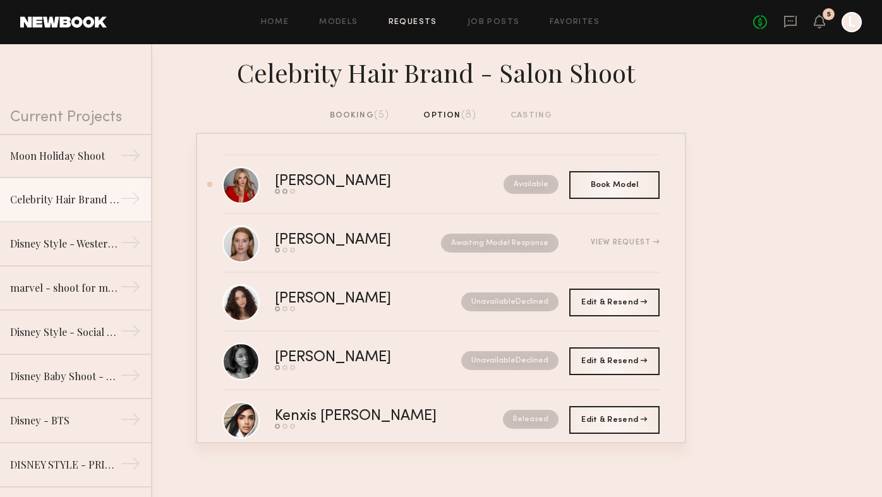
click at [363, 113] on div "booking (5)" at bounding box center [360, 116] width 60 height 14
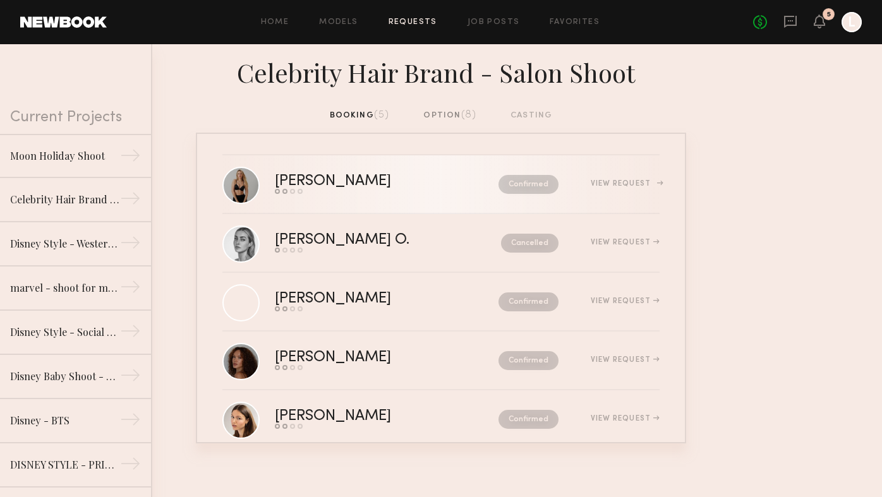
scroll to position [27, 0]
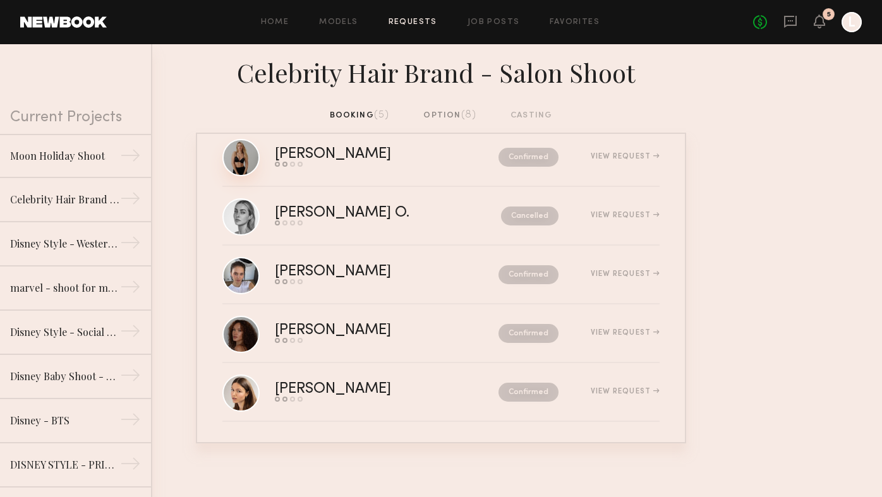
click at [243, 164] on link at bounding box center [240, 157] width 37 height 37
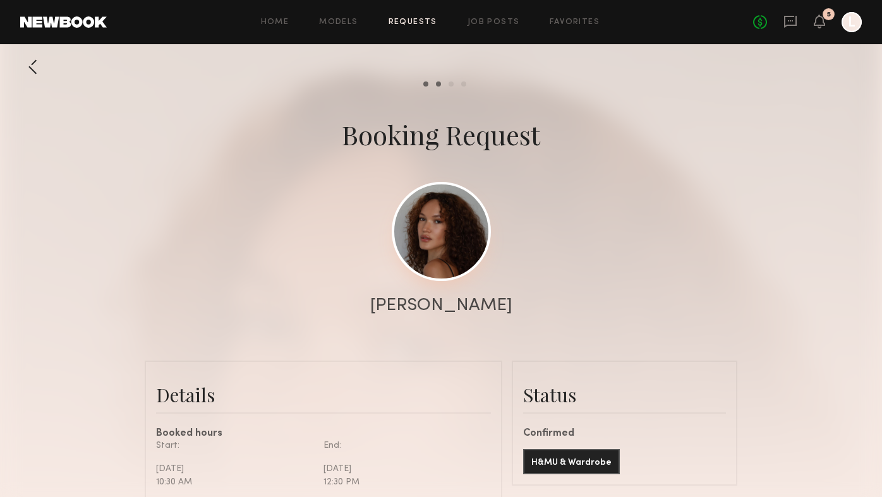
click at [432, 260] on link at bounding box center [441, 231] width 99 height 99
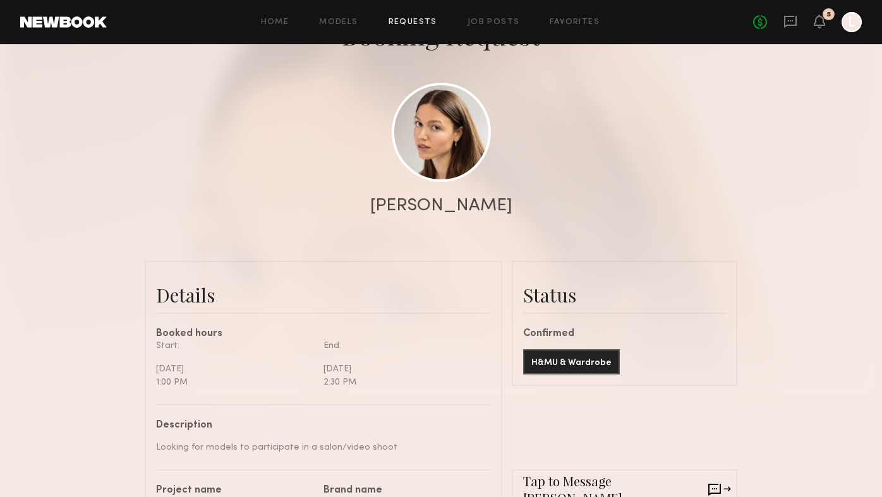
scroll to position [103, 0]
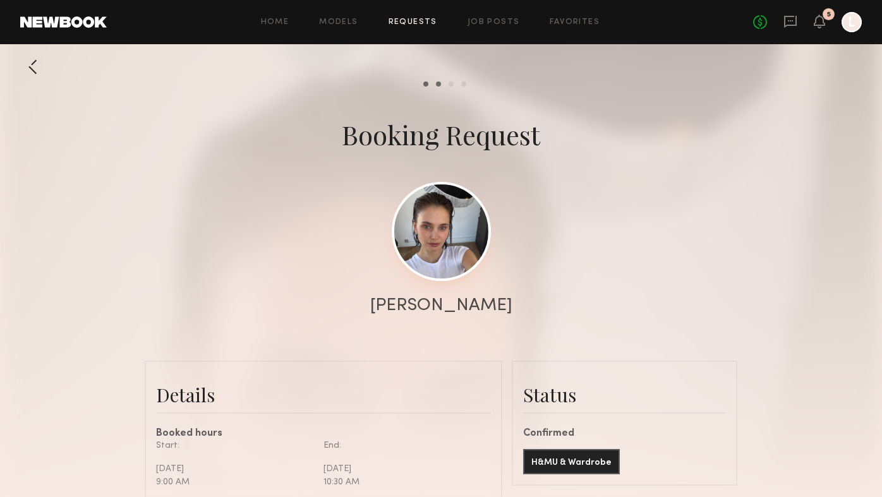
click at [434, 218] on link at bounding box center [441, 231] width 99 height 99
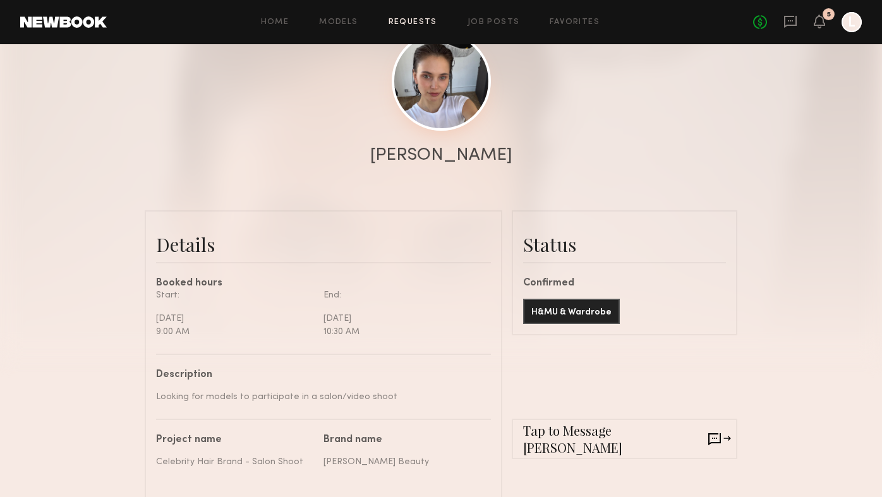
scroll to position [163, 0]
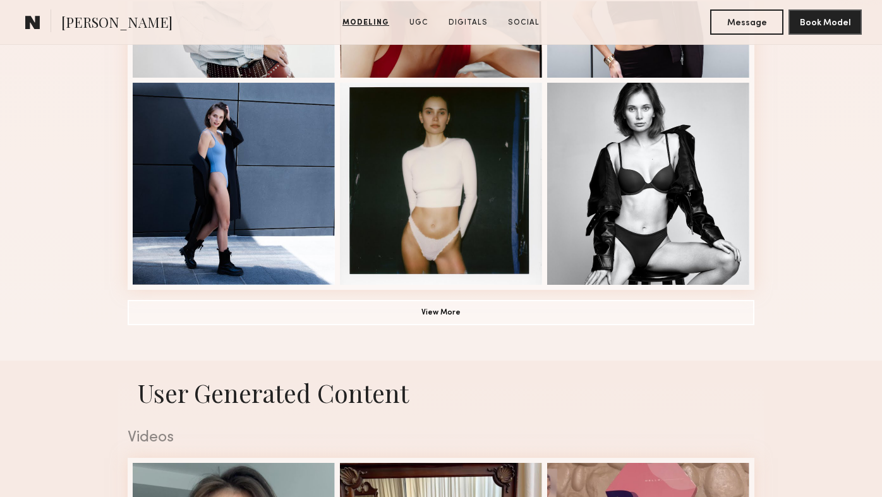
scroll to position [910, 0]
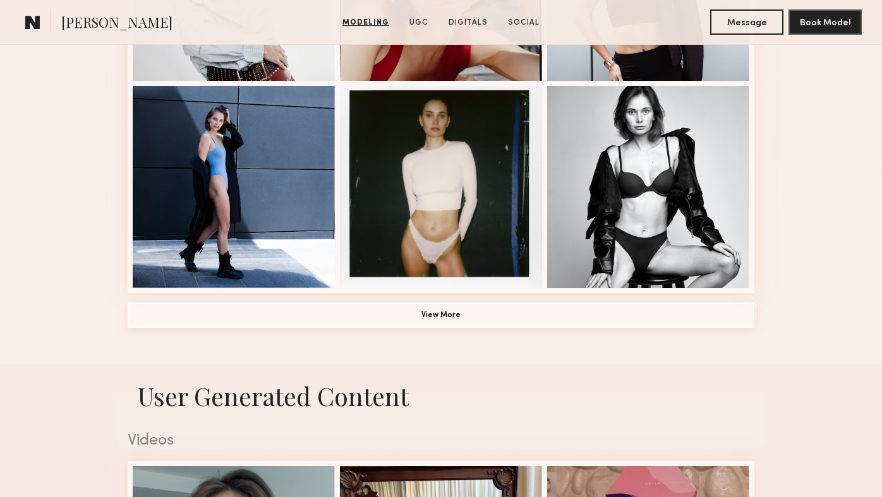
click at [460, 318] on button "View More" at bounding box center [441, 315] width 627 height 25
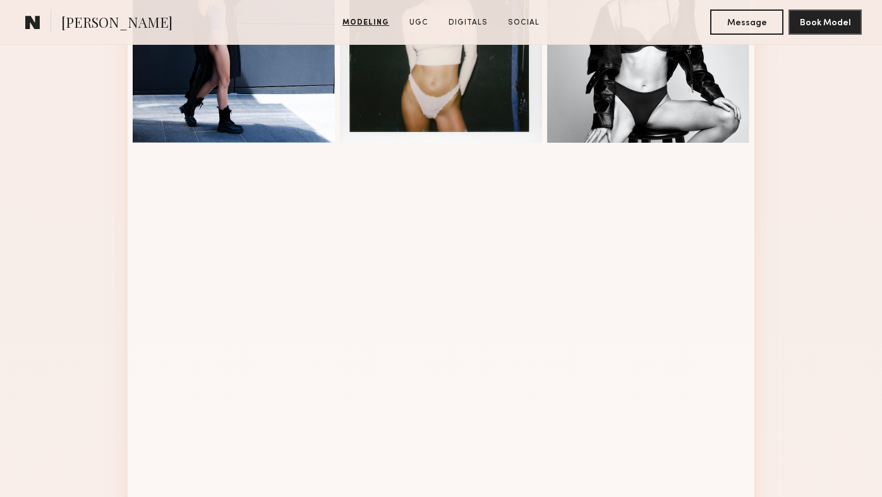
scroll to position [1129, 0]
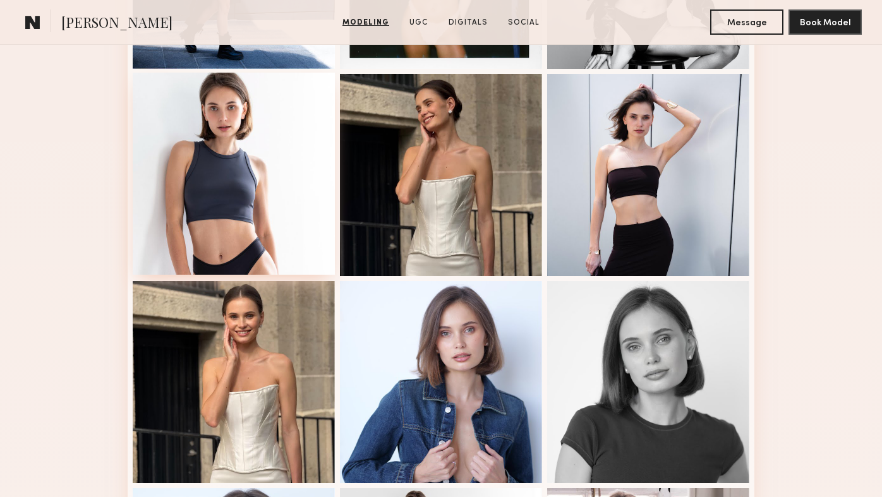
click at [257, 195] on div at bounding box center [234, 174] width 202 height 202
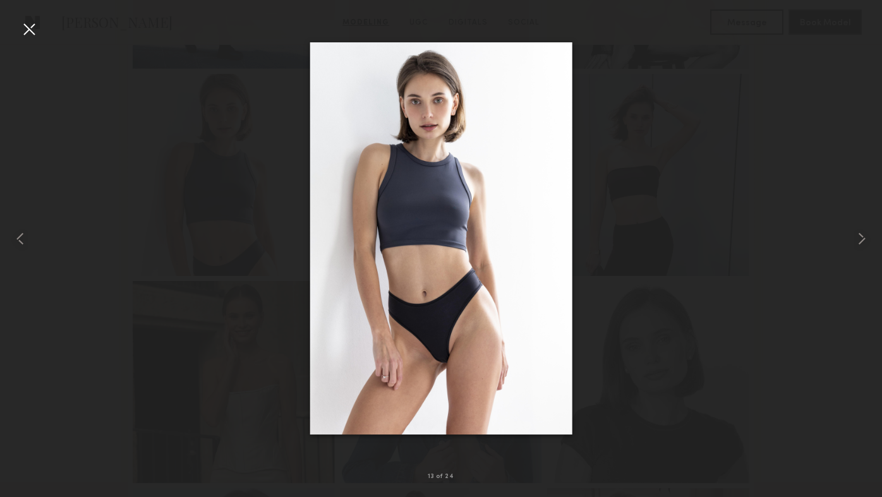
click at [168, 70] on div at bounding box center [441, 238] width 882 height 437
click at [28, 29] on div at bounding box center [29, 29] width 20 height 20
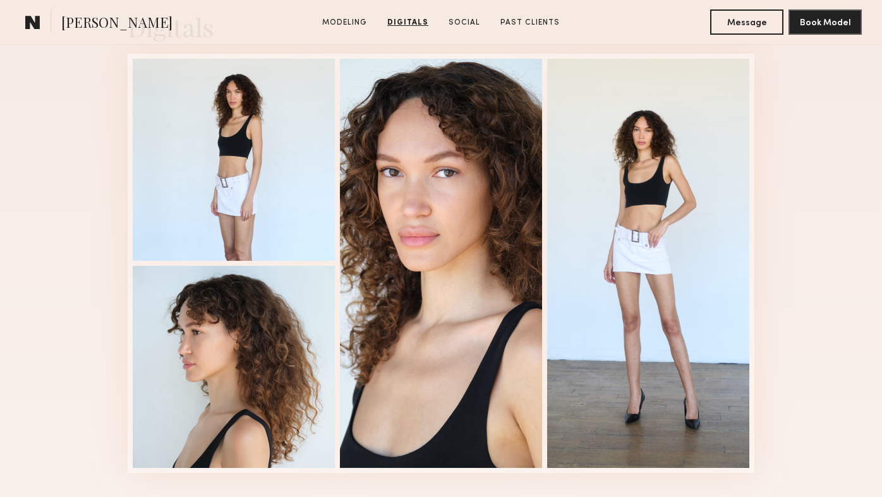
scroll to position [1301, 0]
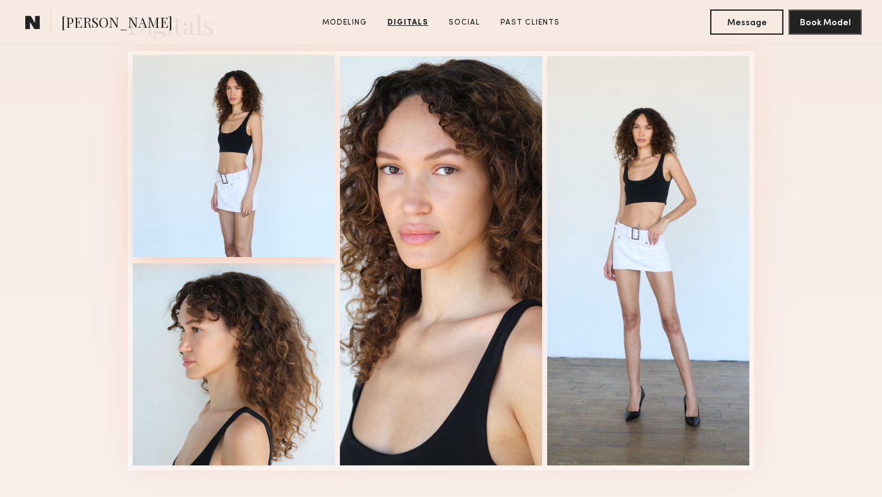
click at [235, 183] on div at bounding box center [234, 156] width 202 height 202
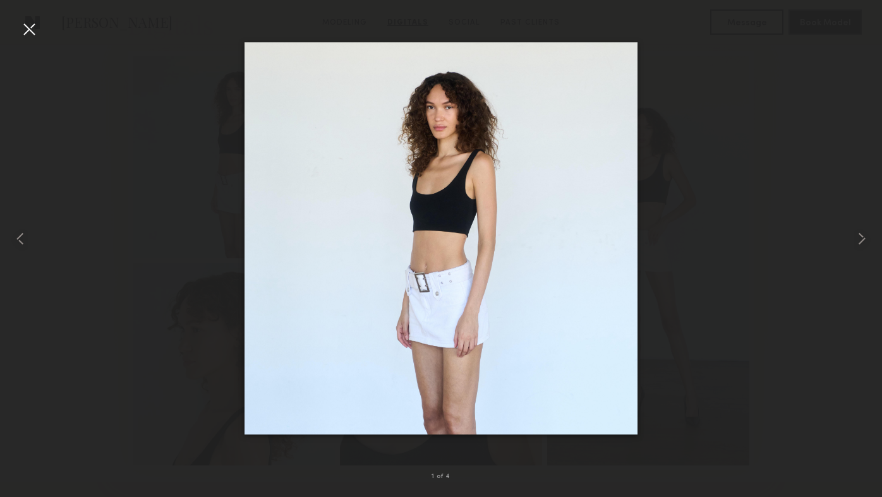
click at [26, 31] on div at bounding box center [29, 29] width 20 height 20
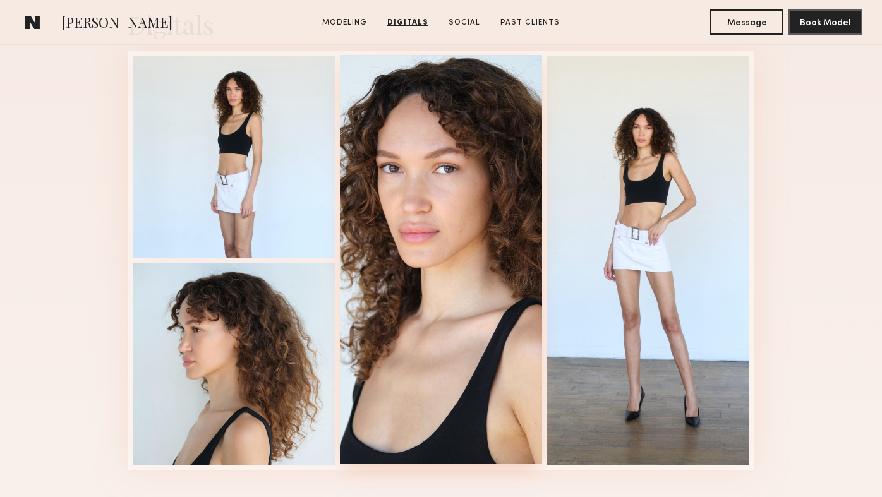
click at [386, 268] on div at bounding box center [441, 260] width 202 height 410
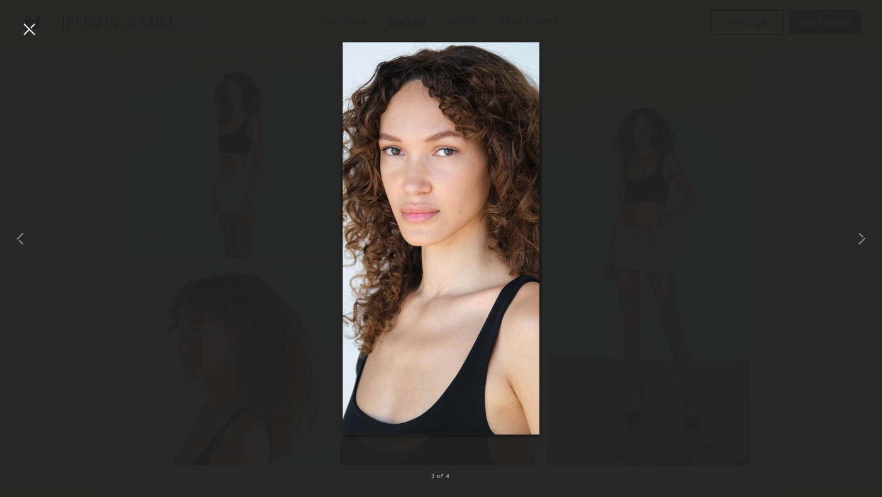
click at [34, 32] on div at bounding box center [29, 29] width 20 height 20
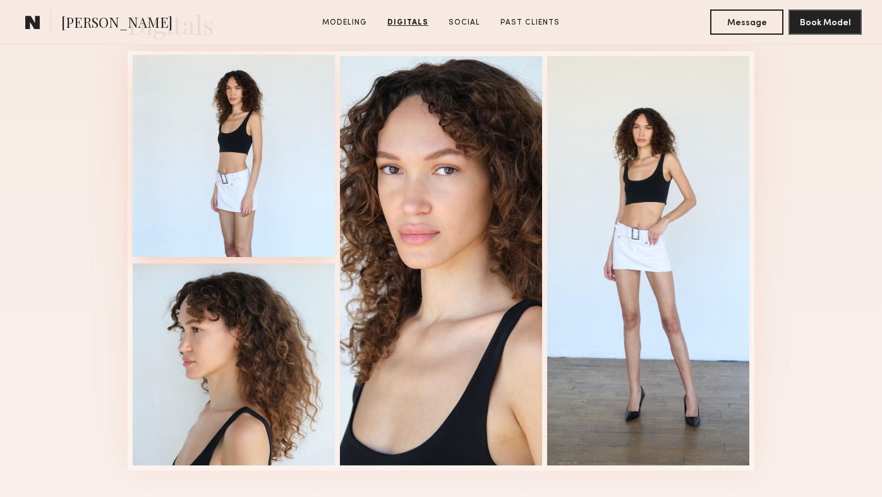
click at [250, 157] on div at bounding box center [234, 156] width 202 height 202
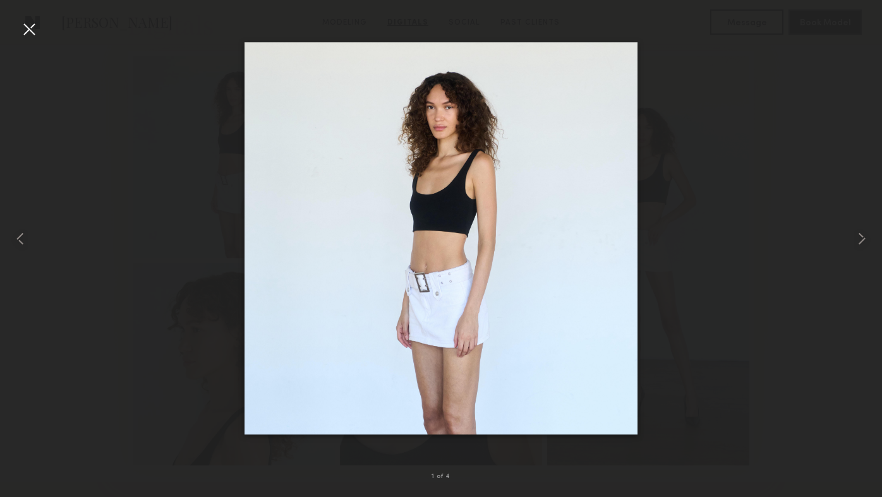
click at [164, 305] on div at bounding box center [441, 238] width 882 height 437
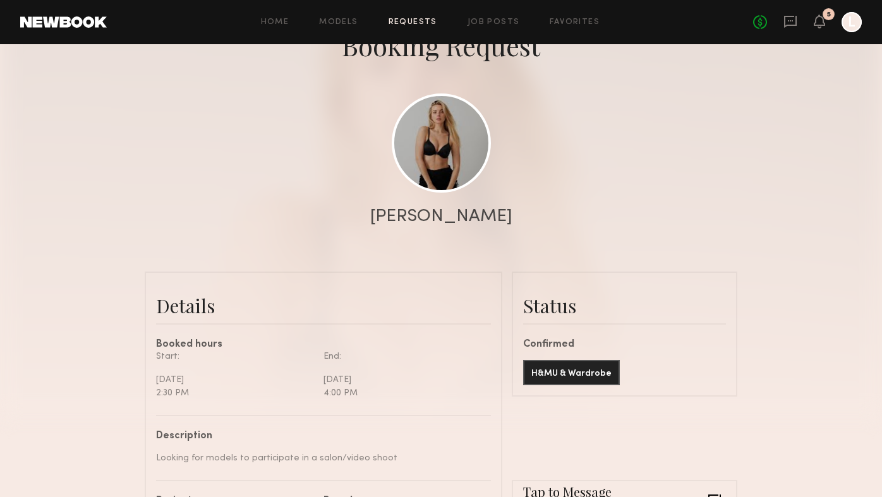
scroll to position [190, 0]
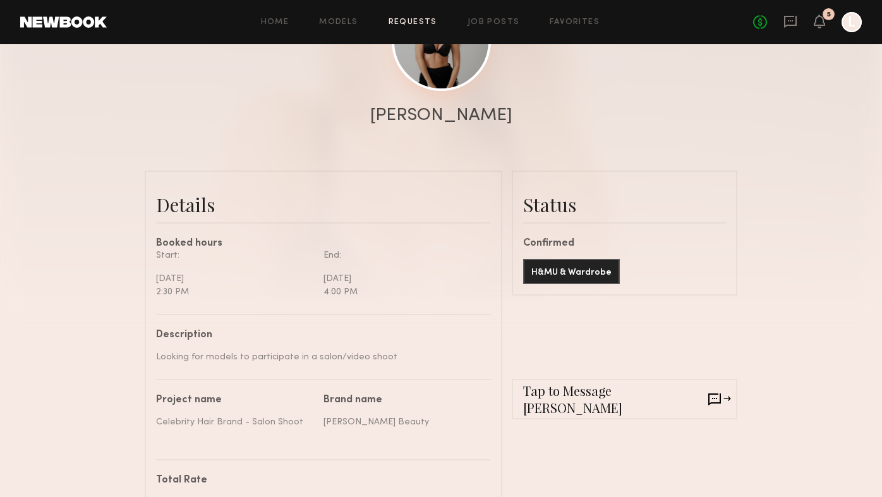
click at [426, 73] on link at bounding box center [441, 41] width 99 height 99
click at [496, 27] on div "Home Models Requests Job Posts Favorites Sign Out No fees up to $5,000 5 L" at bounding box center [484, 22] width 755 height 20
click at [491, 20] on link "Job Posts" at bounding box center [494, 22] width 52 height 8
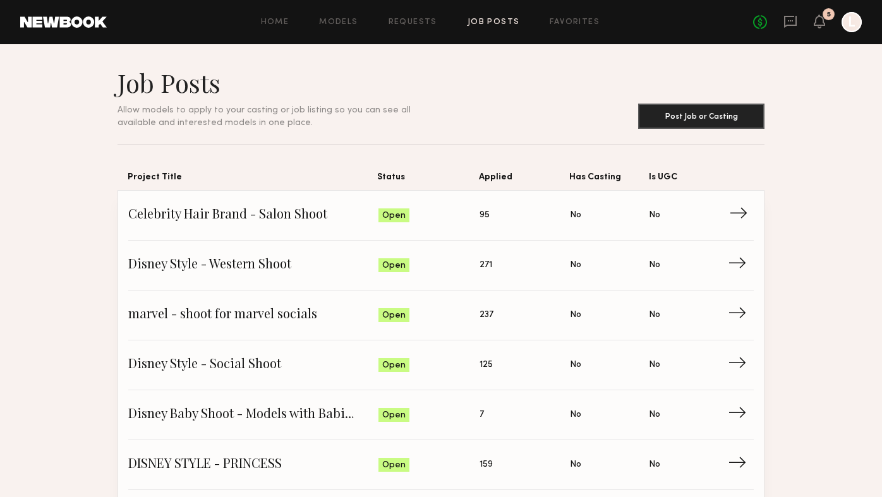
click at [161, 216] on span "Celebrity Hair Brand - Salon Shoot" at bounding box center [253, 215] width 250 height 19
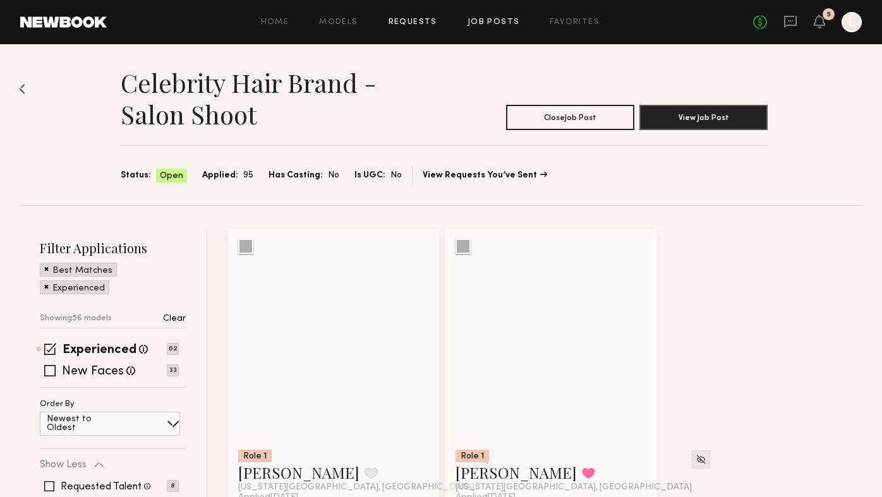
click at [413, 18] on link "Requests" at bounding box center [413, 22] width 49 height 8
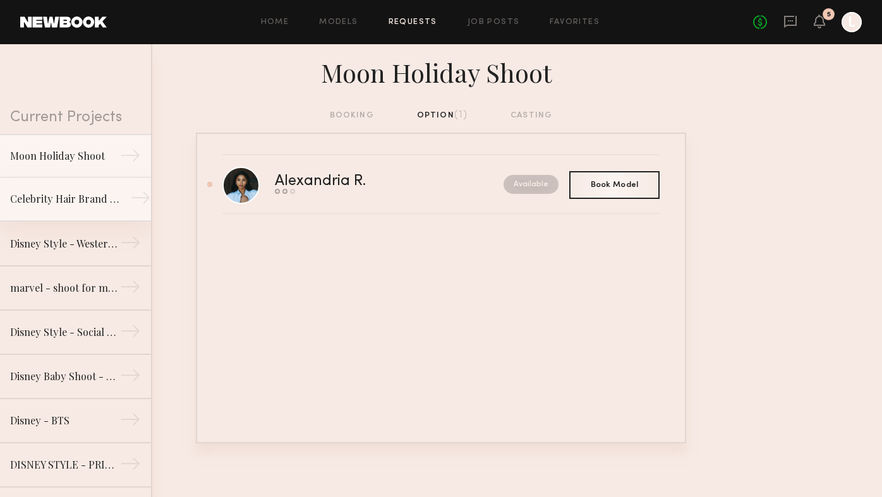
click at [55, 198] on div "Celebrity Hair Brand - Salon Shoot" at bounding box center [65, 199] width 110 height 15
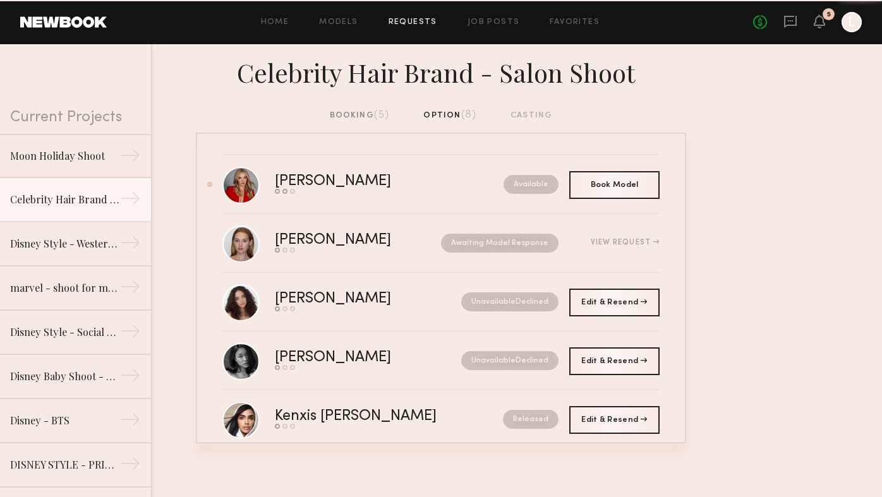
click at [358, 116] on div "booking (5)" at bounding box center [360, 116] width 60 height 14
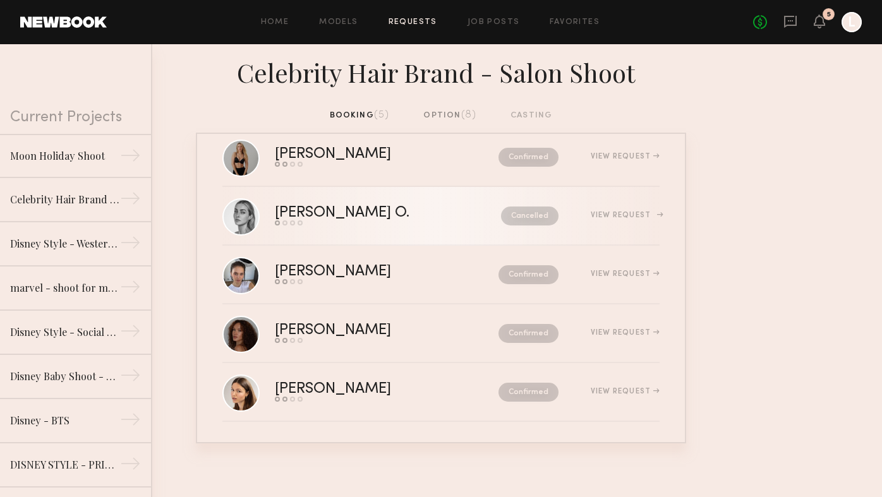
scroll to position [26, 0]
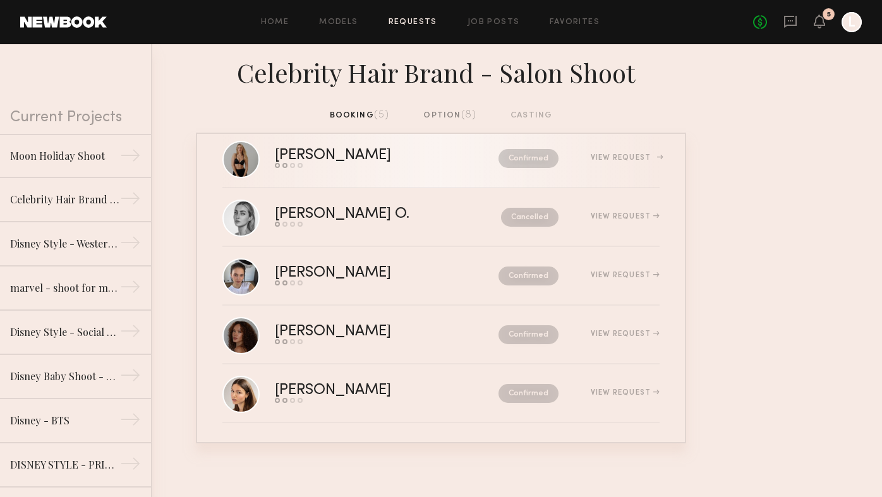
click at [334, 154] on div "[PERSON_NAME]" at bounding box center [360, 156] width 170 height 15
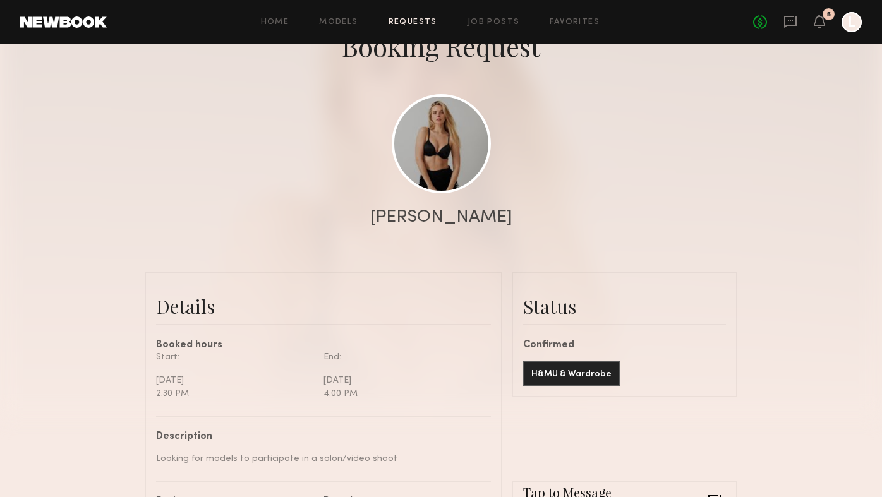
scroll to position [121, 0]
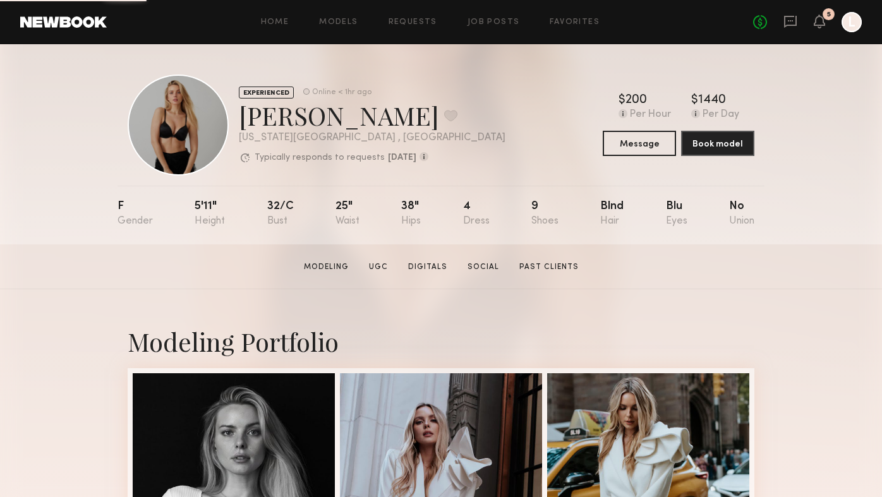
click at [183, 137] on div at bounding box center [178, 125] width 101 height 101
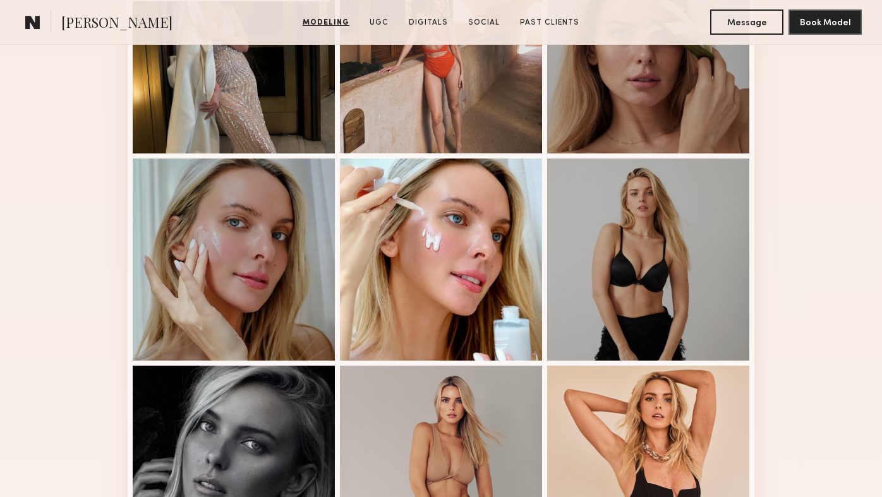
scroll to position [633, 0]
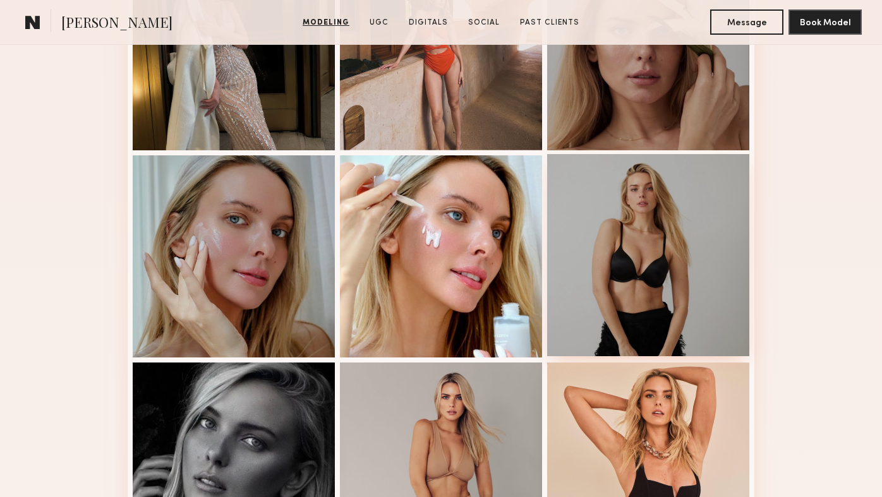
click at [615, 303] on div at bounding box center [648, 255] width 202 height 202
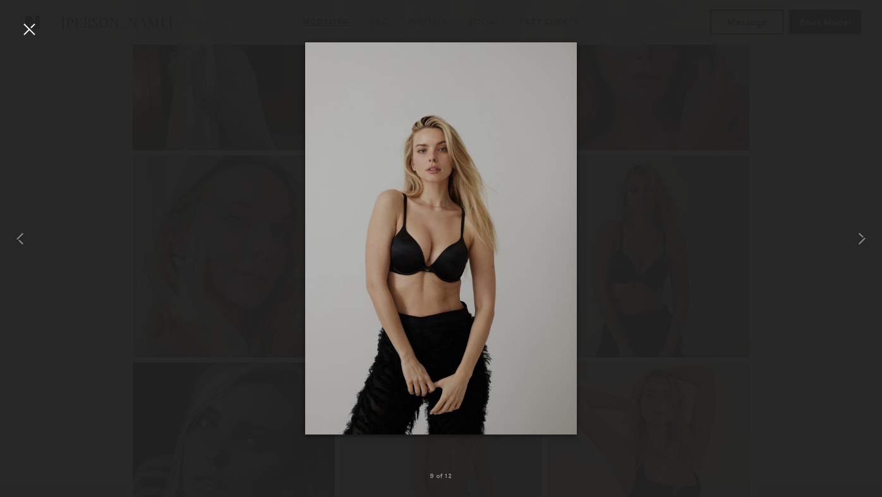
click at [33, 28] on div at bounding box center [29, 29] width 20 height 20
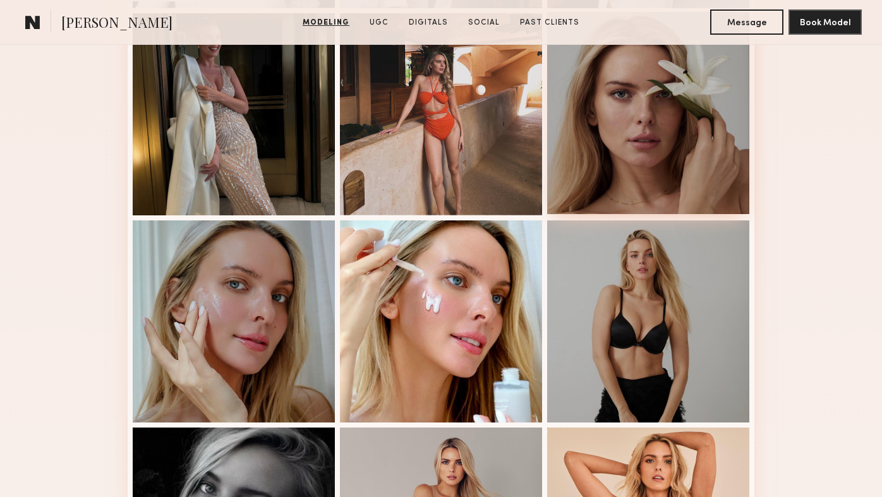
scroll to position [568, 0]
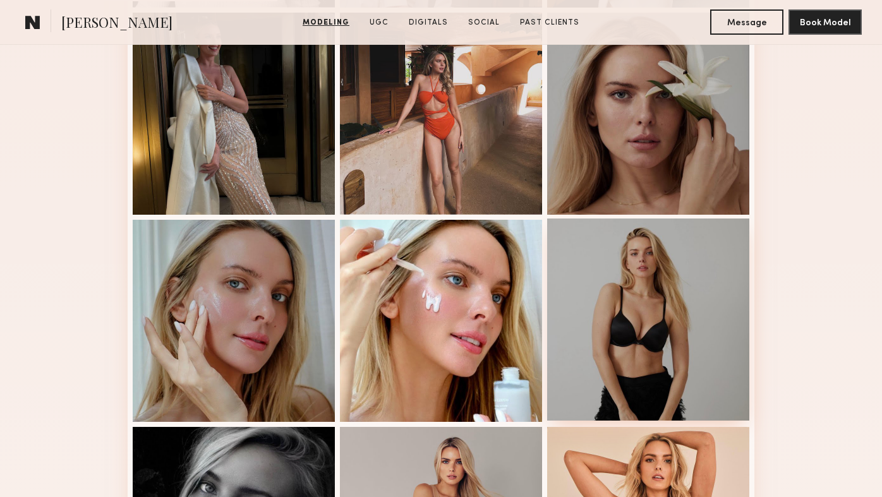
click at [640, 319] on div at bounding box center [648, 320] width 202 height 202
